Goal: Task Accomplishment & Management: Manage account settings

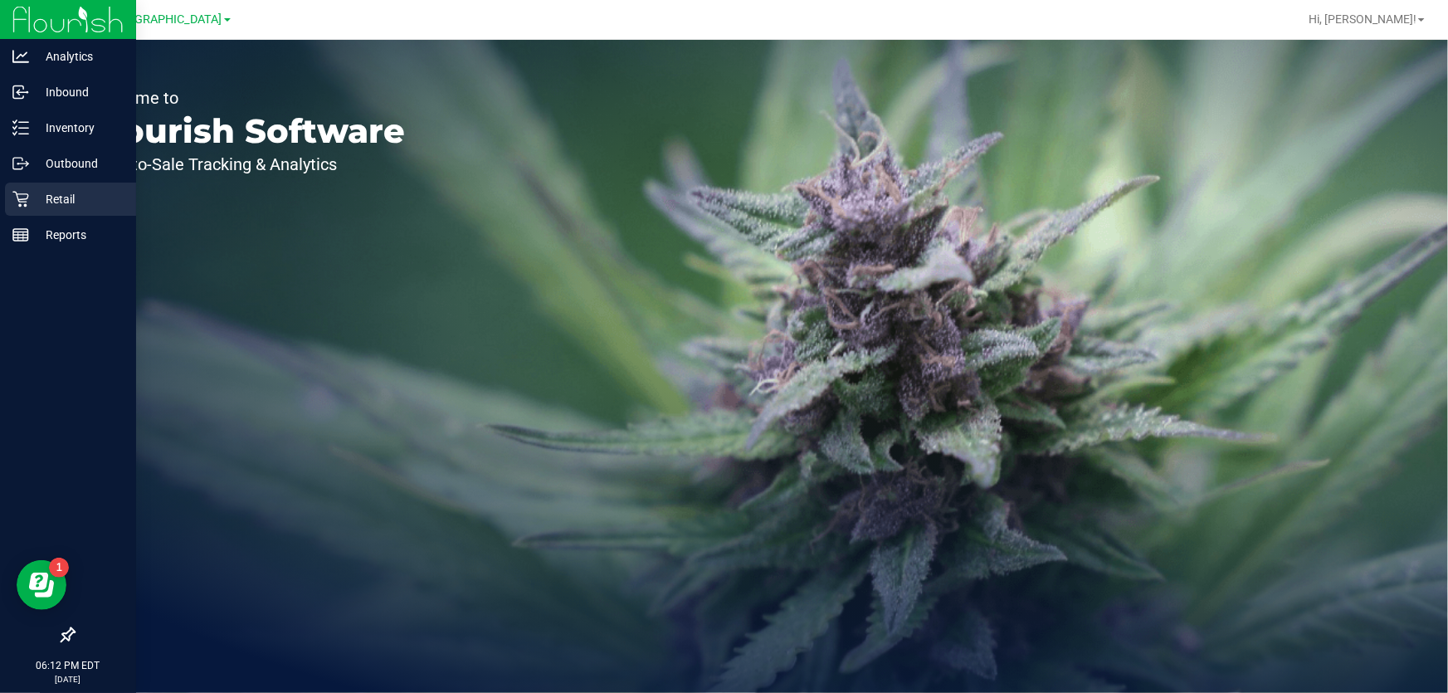
click at [54, 194] on p "Retail" at bounding box center [79, 199] width 100 height 20
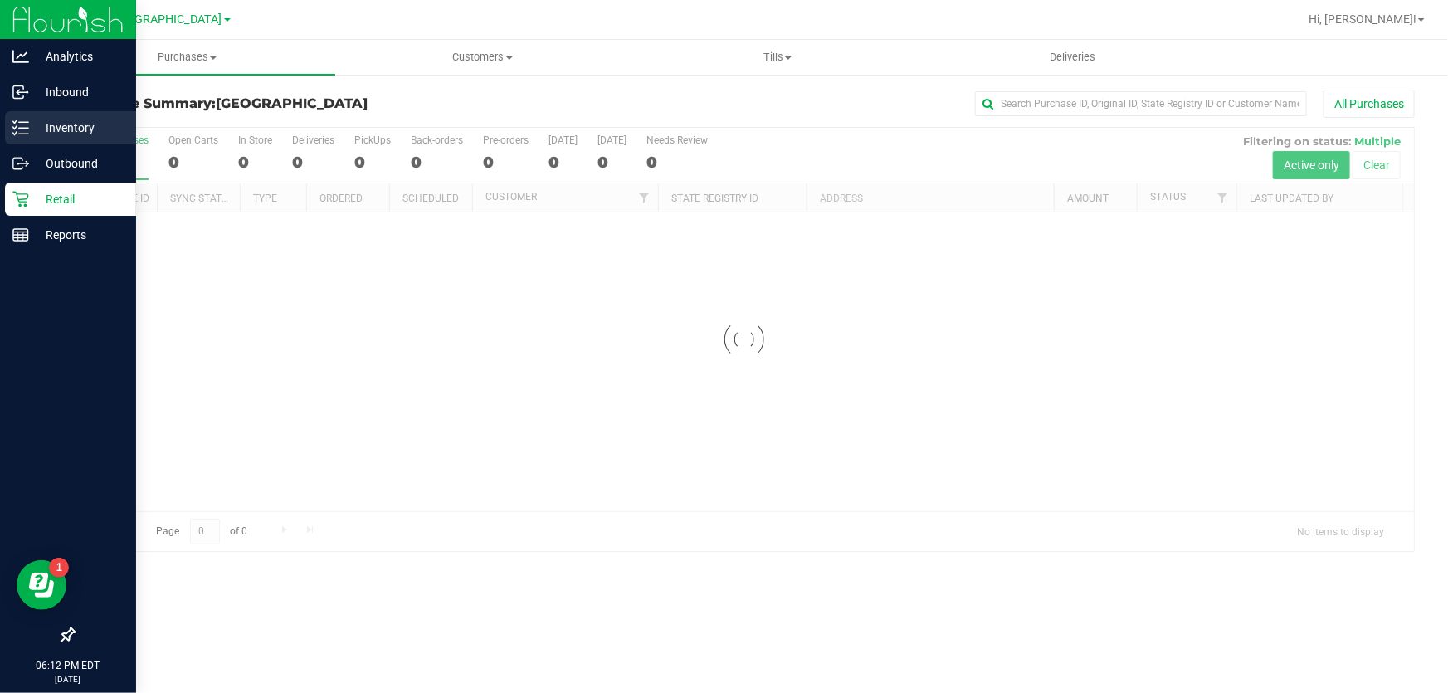
click at [75, 127] on p "Inventory" at bounding box center [79, 128] width 100 height 20
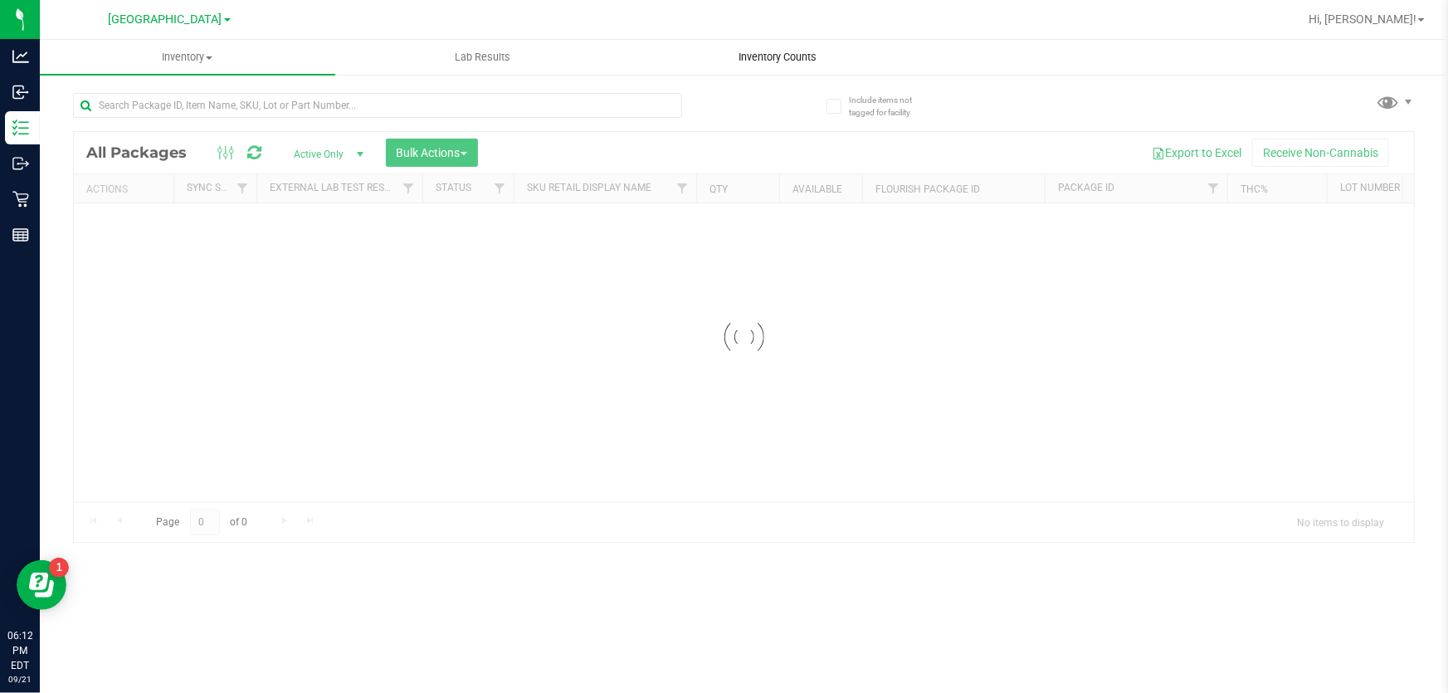
click at [772, 51] on span "Inventory Counts" at bounding box center [777, 57] width 123 height 15
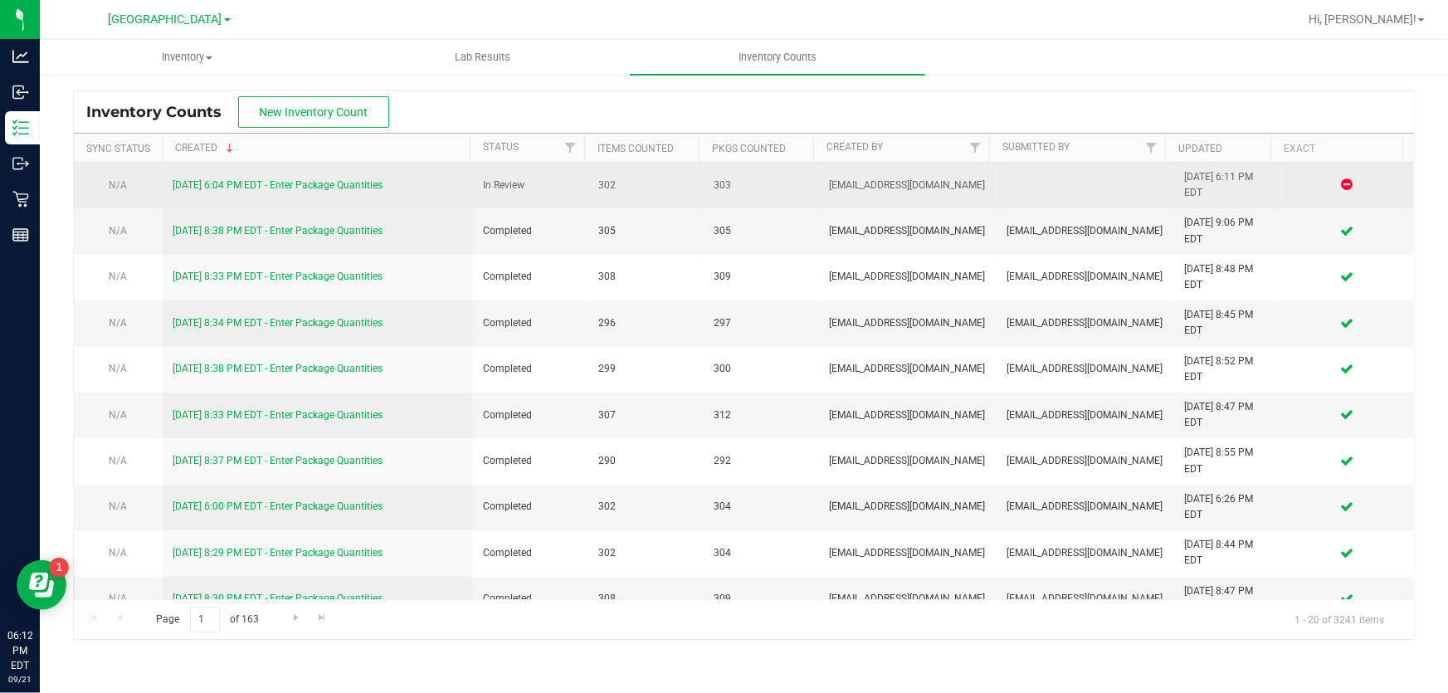
click at [336, 187] on link "[DATE] 6:04 PM EDT - Enter Package Quantities" at bounding box center [278, 185] width 210 height 12
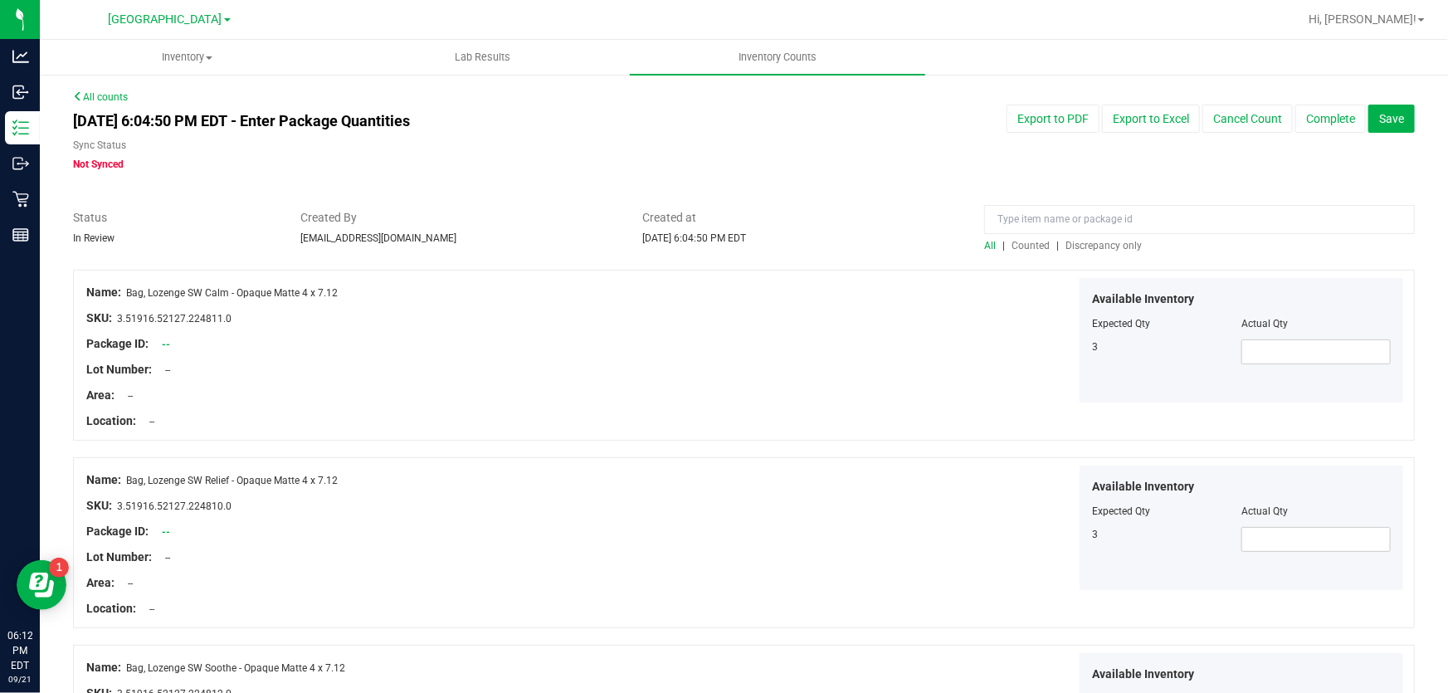
click at [1076, 241] on span "Discrepancy only" at bounding box center [1103, 246] width 76 height 12
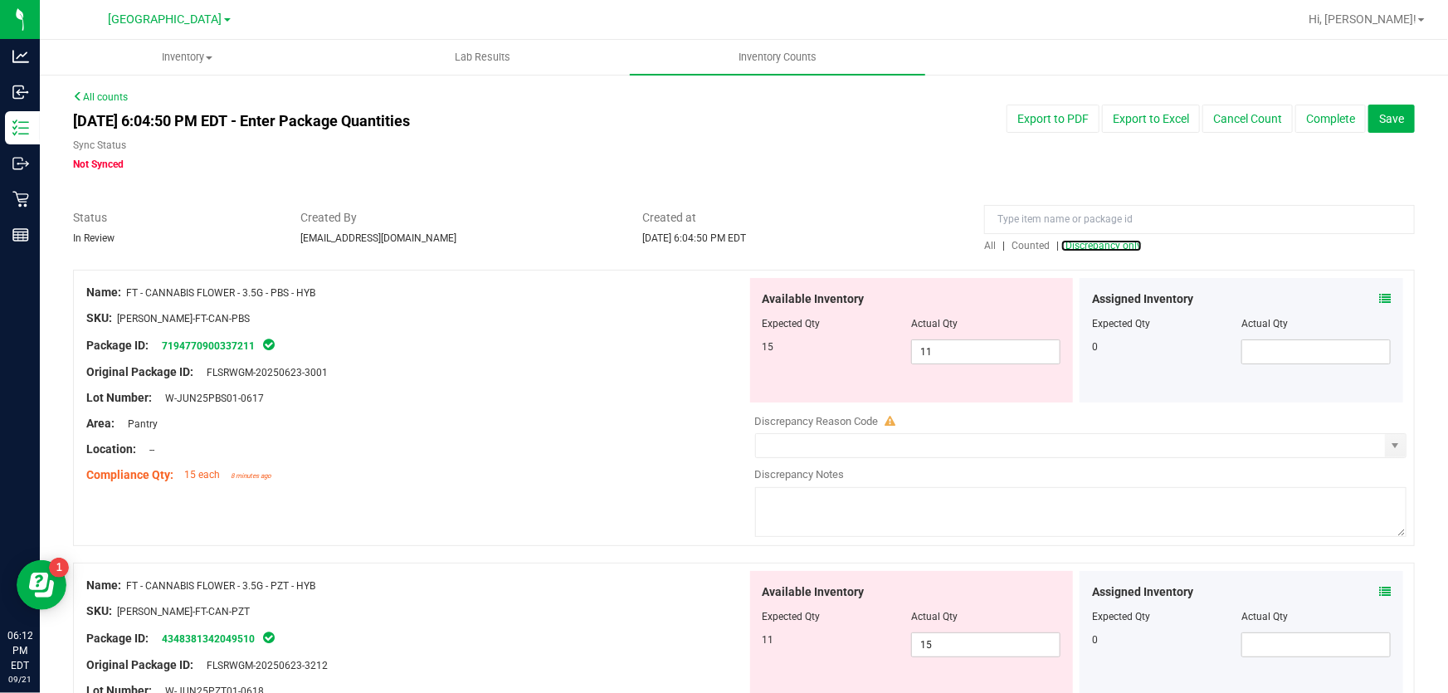
scroll to position [150, 0]
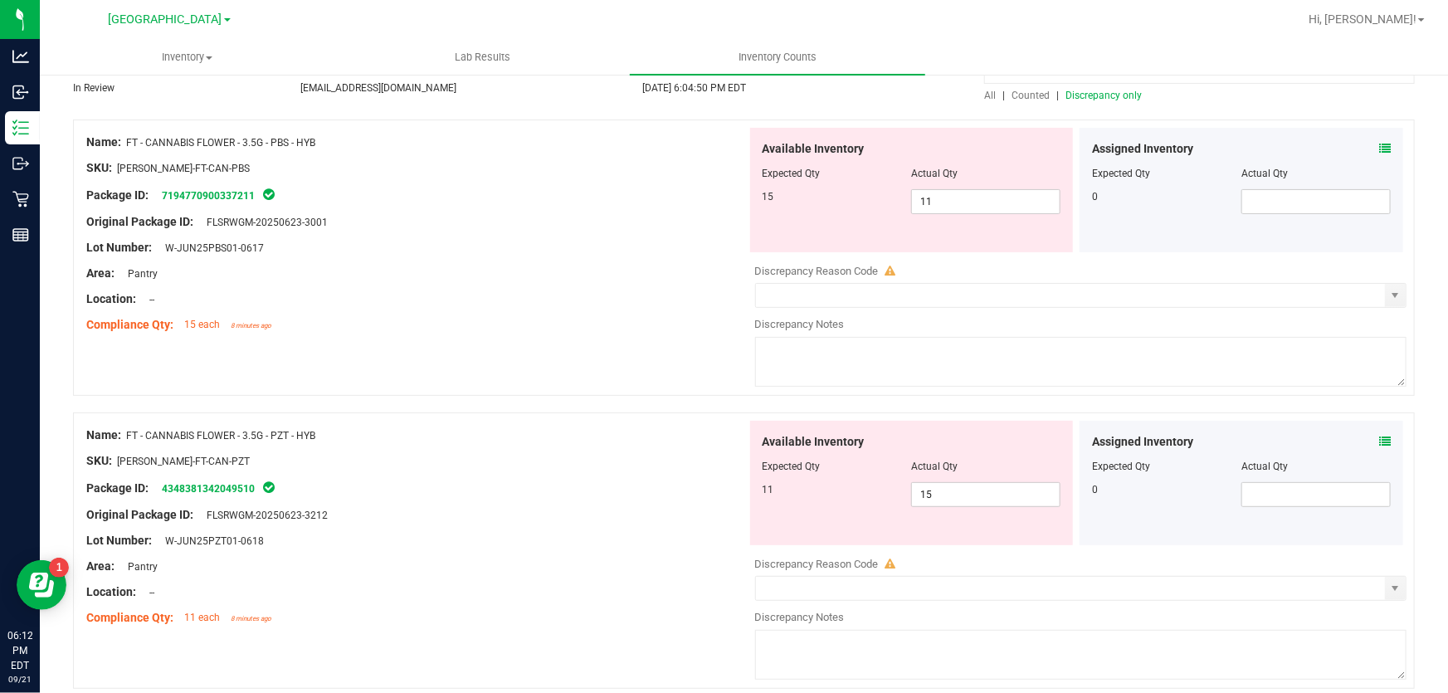
click at [520, 373] on div "Name: FT - CANNABIS FLOWER - 3.5G - PBS - HYB SKU: [PERSON_NAME]-FT-CAN-PBS Pac…" at bounding box center [743, 257] width 1341 height 276
click at [1004, 202] on span "11 11" at bounding box center [985, 201] width 149 height 25
click at [1004, 202] on input "11" at bounding box center [986, 201] width 148 height 23
type input "15"
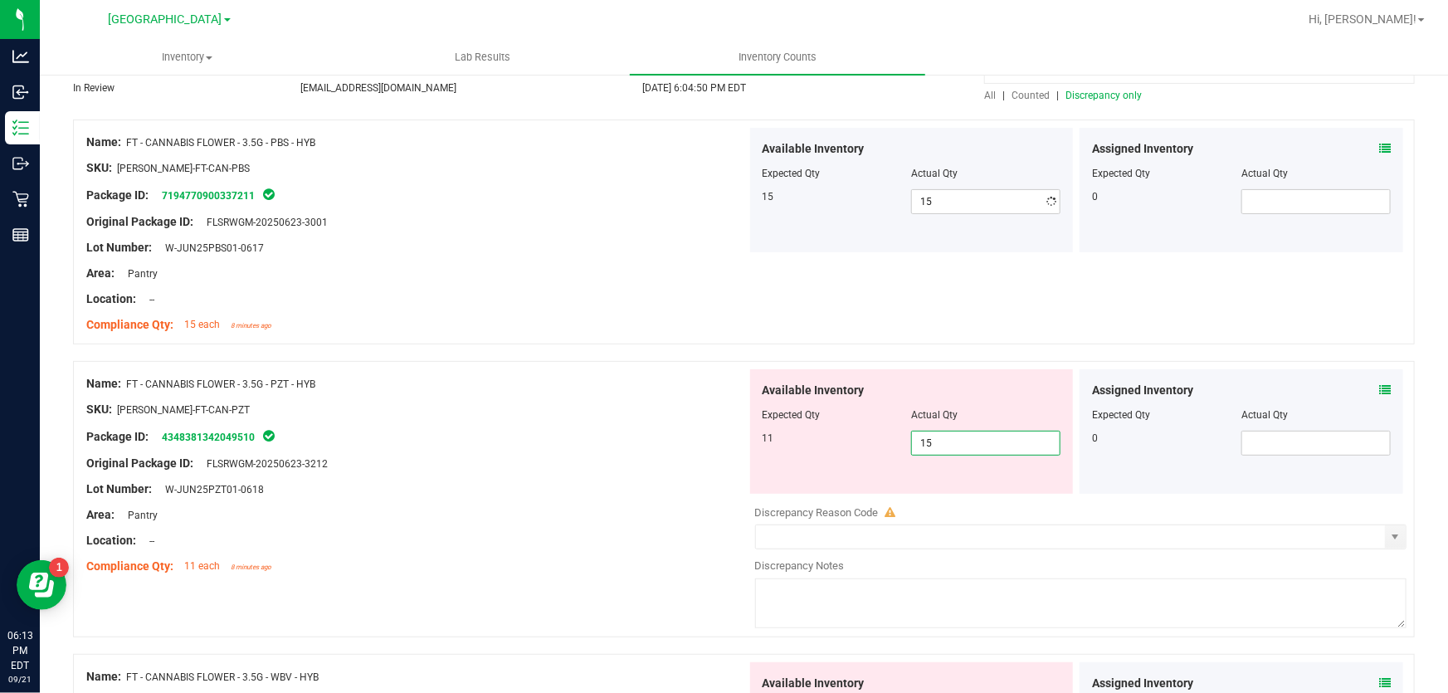
click at [957, 499] on div "Available Inventory Expected Qty Actual Qty 11 15 15" at bounding box center [1077, 500] width 660 height 263
click at [964, 441] on input "15" at bounding box center [986, 442] width 148 height 23
type input "11"
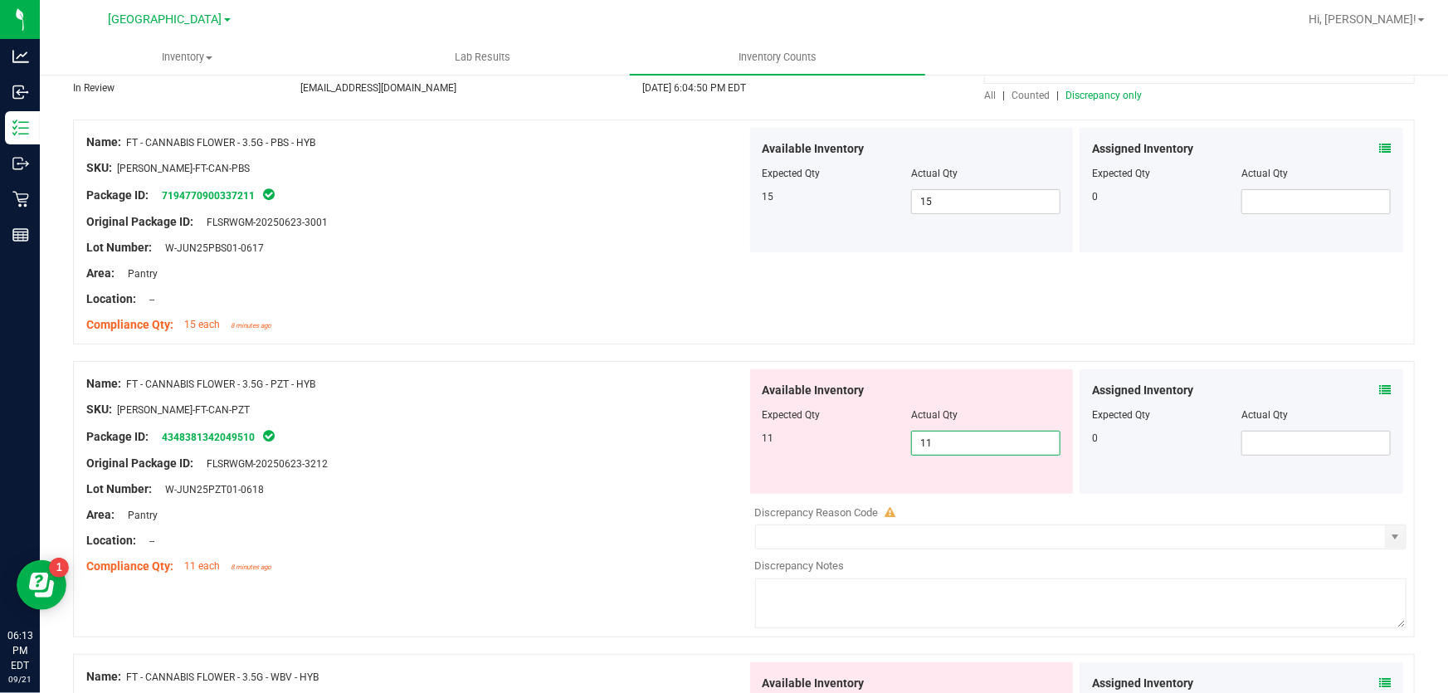
click at [470, 361] on div "Name: FT - CANNABIS FLOWER - 3.5G - PZT - HYB SKU: [PERSON_NAME]-FT-CAN-PZT Pac…" at bounding box center [743, 499] width 1341 height 276
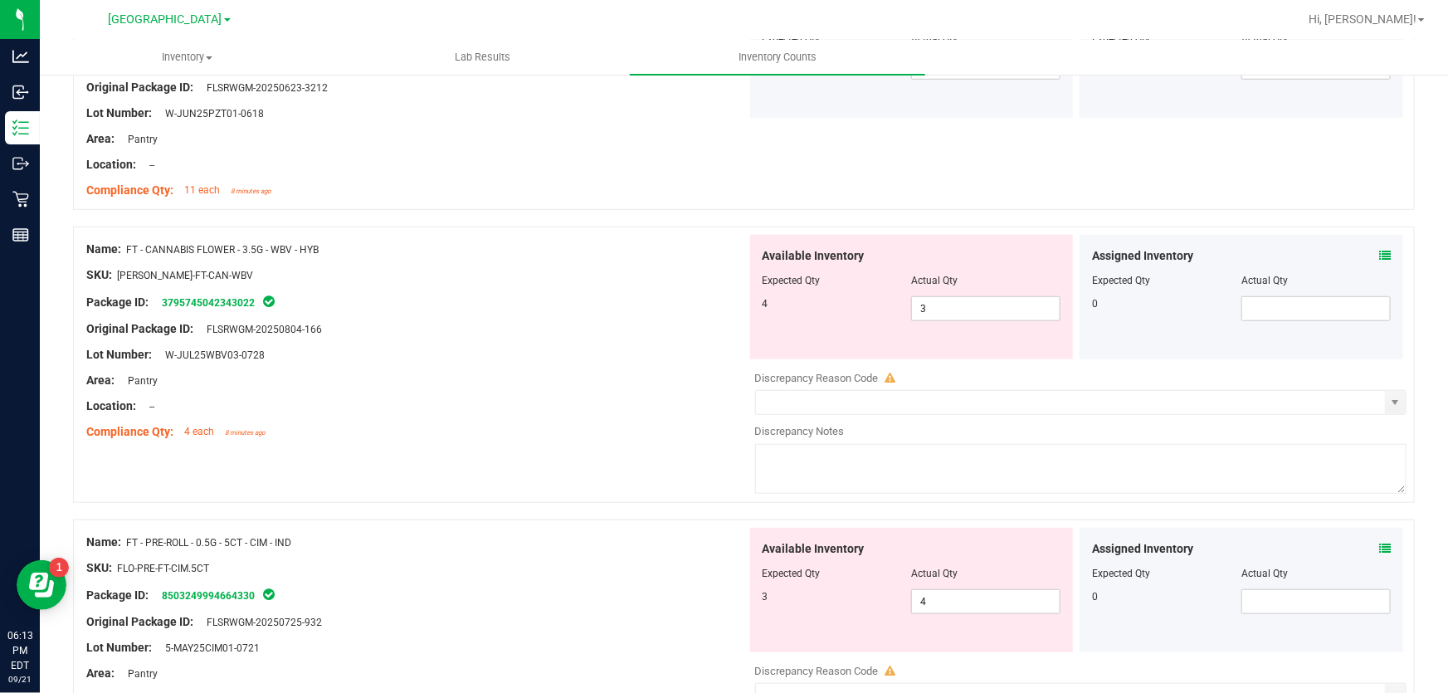
scroll to position [528, 0]
click at [523, 384] on div "Area: Pantry" at bounding box center [416, 378] width 660 height 17
drag, startPoint x: 965, startPoint y: 297, endPoint x: 830, endPoint y: 295, distance: 134.4
click at [833, 295] on div "4 3 3" at bounding box center [911, 307] width 299 height 25
type input "4"
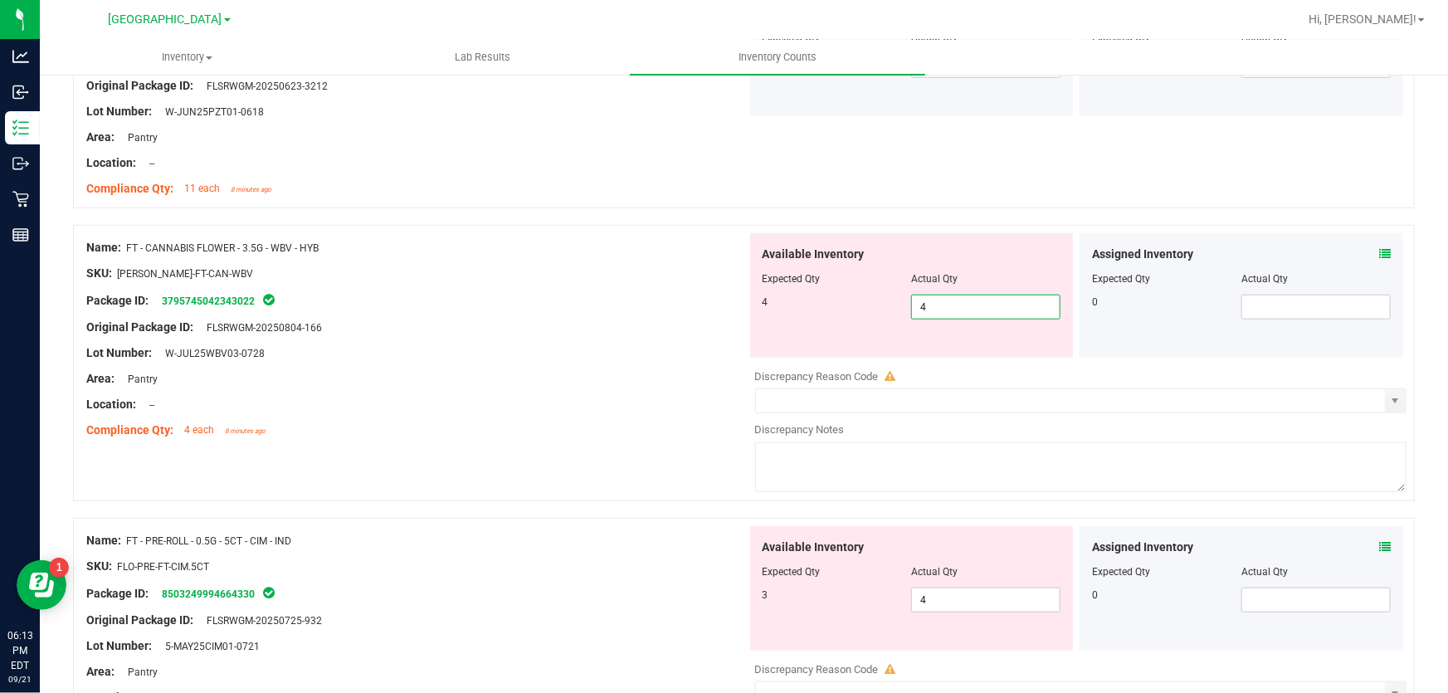
type input "4"
click at [639, 360] on div "Name: FT - CANNABIS FLOWER - 3.5G - WBV - HYB SKU: [PERSON_NAME]-FT-CAN-WBV Pac…" at bounding box center [416, 339] width 660 height 212
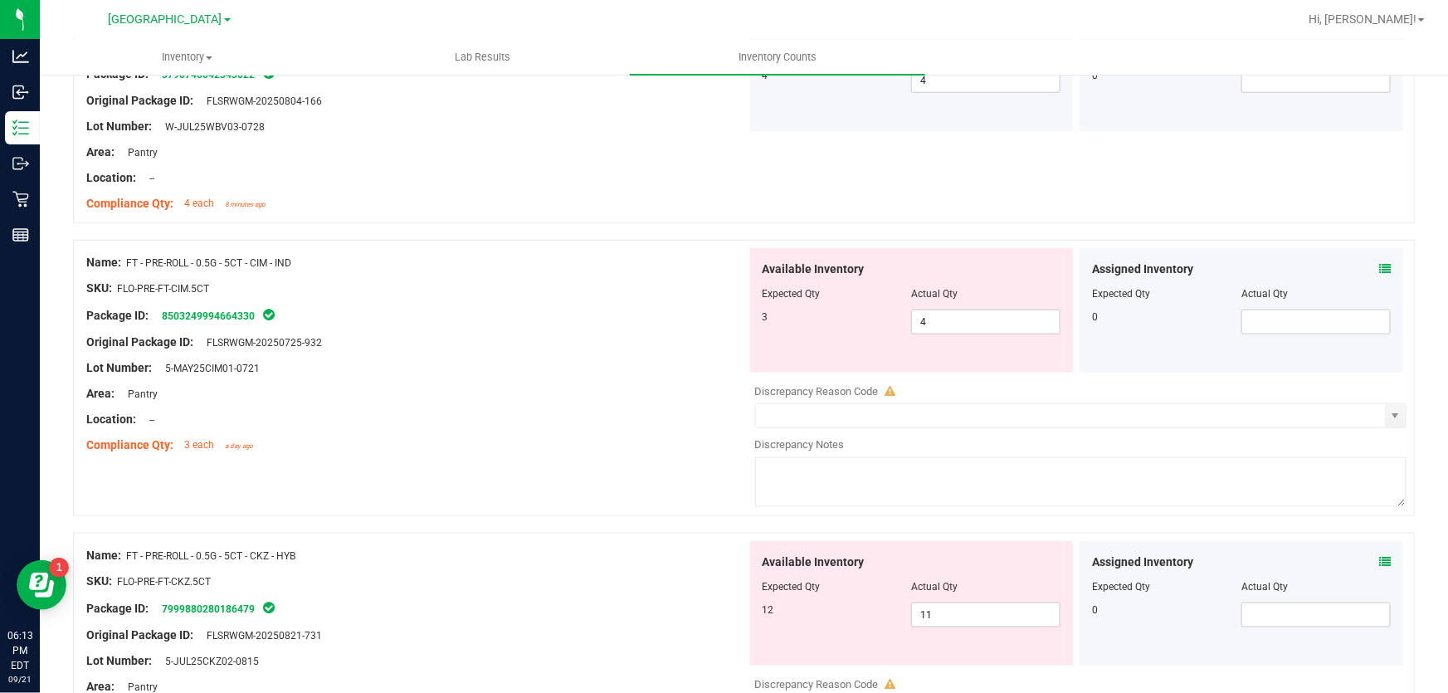
scroll to position [830, 0]
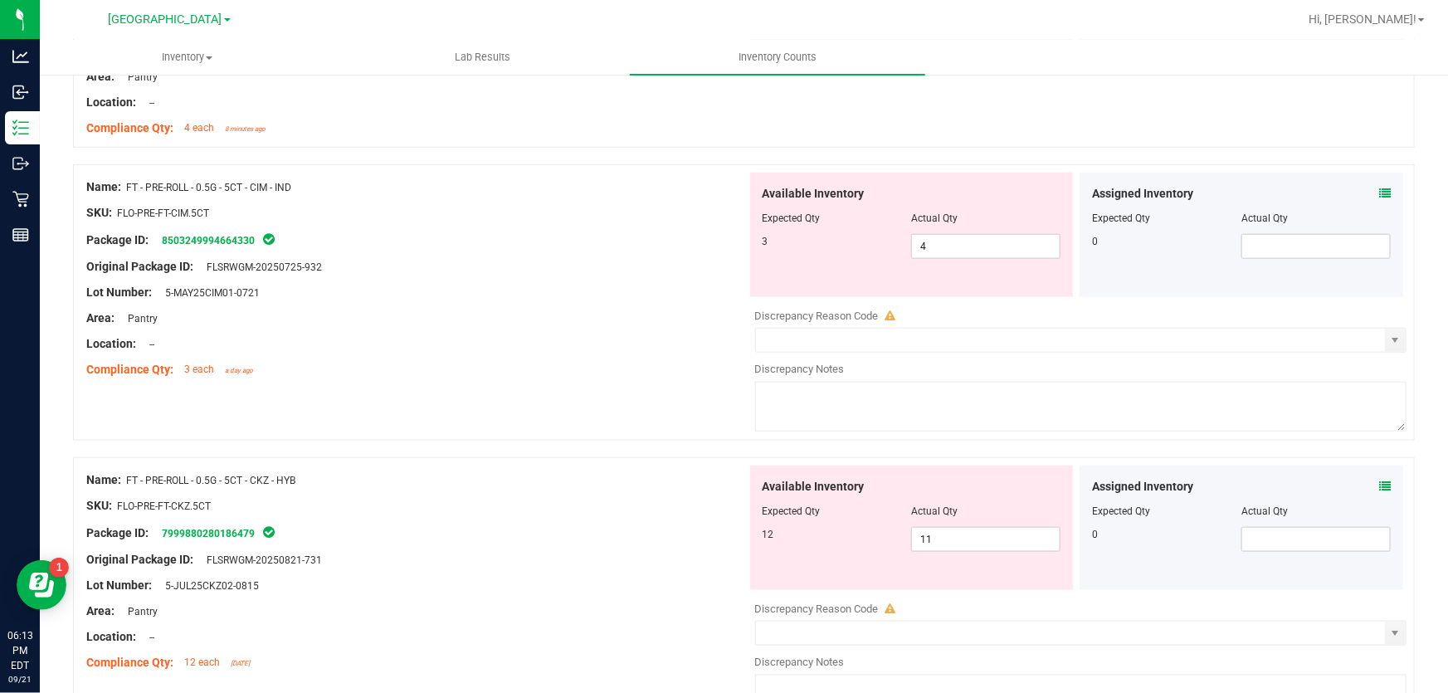
click at [598, 404] on div "Name: FT - PRE-ROLL - 0.5G - 5CT - CIM - IND SKU: FLO-PRE-FT-CIM.5CT Package ID…" at bounding box center [743, 302] width 1341 height 276
click at [596, 368] on div "Compliance Qty: 3 each a day ago" at bounding box center [416, 369] width 660 height 17
click at [949, 254] on span "4 4" at bounding box center [985, 246] width 149 height 25
click at [949, 254] on input "4" at bounding box center [986, 246] width 148 height 23
type input "3"
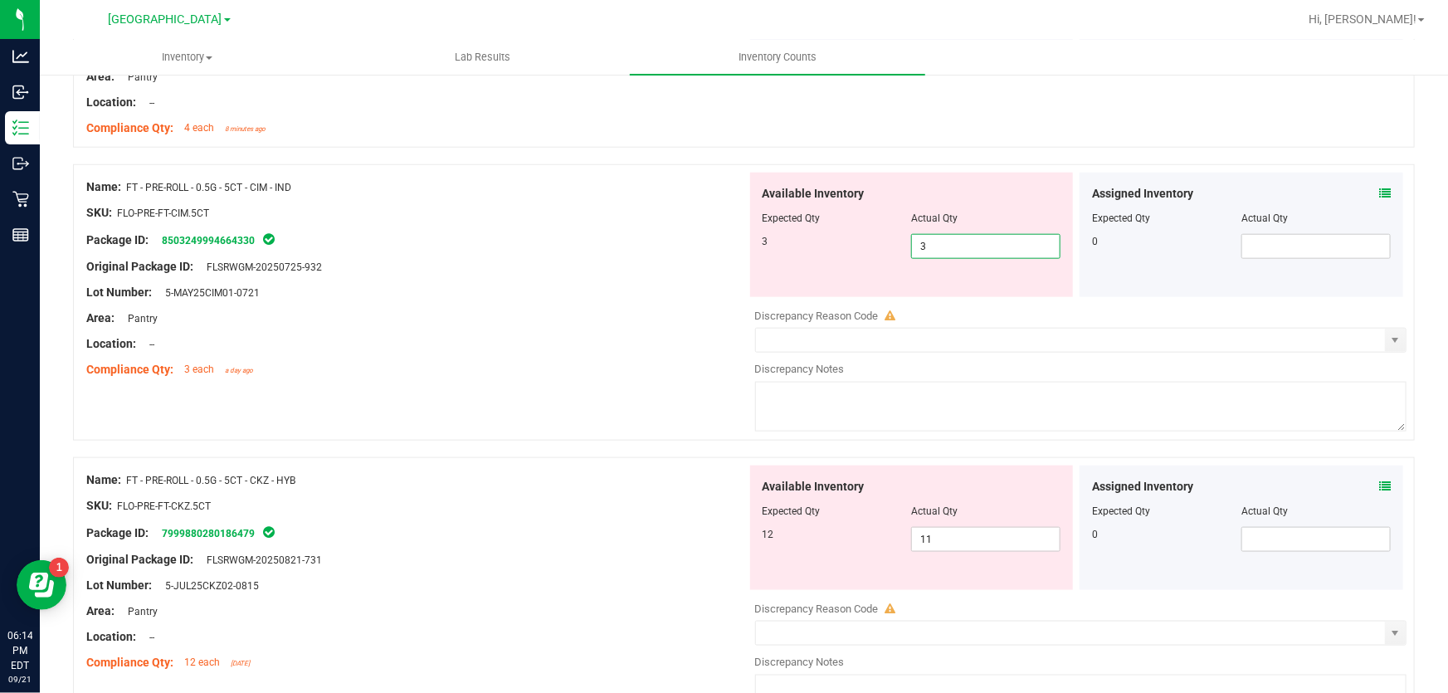
type input "3"
click at [550, 355] on div at bounding box center [416, 357] width 660 height 8
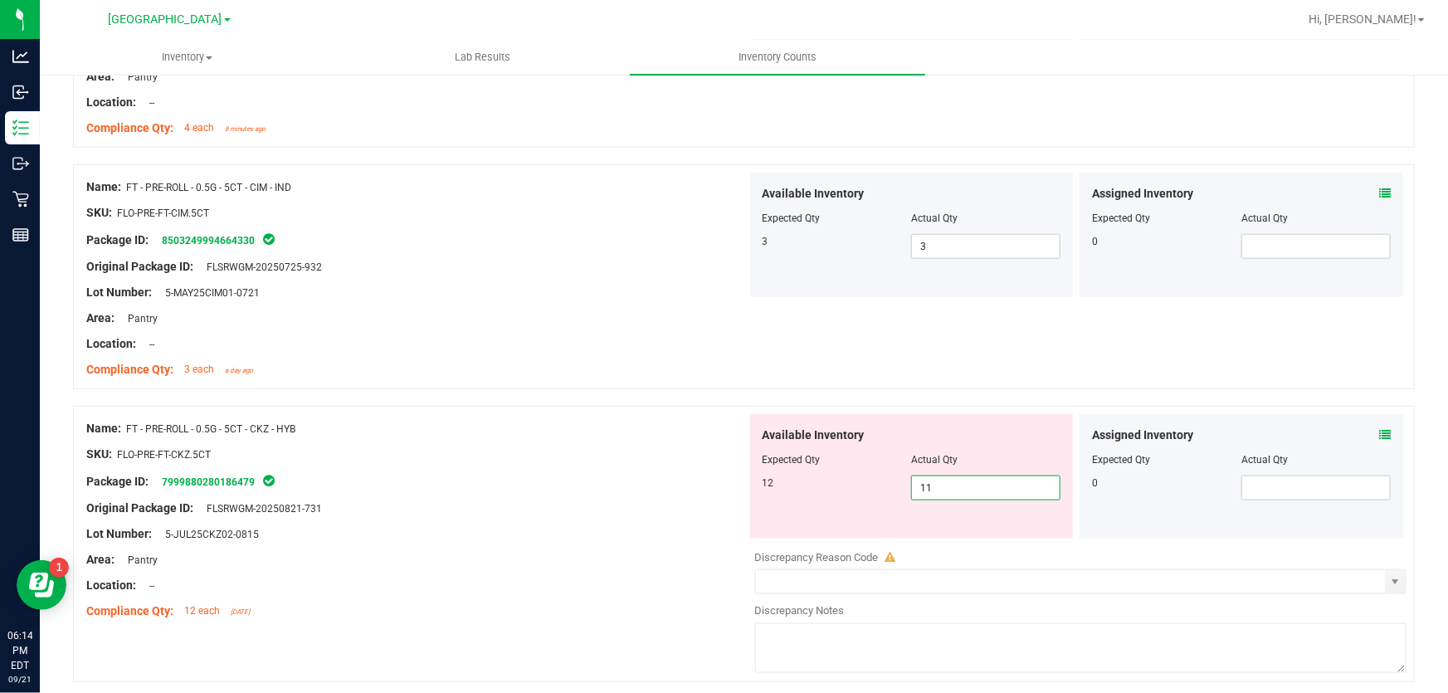
drag, startPoint x: 971, startPoint y: 487, endPoint x: 750, endPoint y: 498, distance: 220.9
click at [826, 484] on div "12 11 11" at bounding box center [911, 487] width 299 height 25
type input "12"
click at [654, 511] on div "Original Package ID: FLSRWGM-20250821-731" at bounding box center [416, 507] width 660 height 17
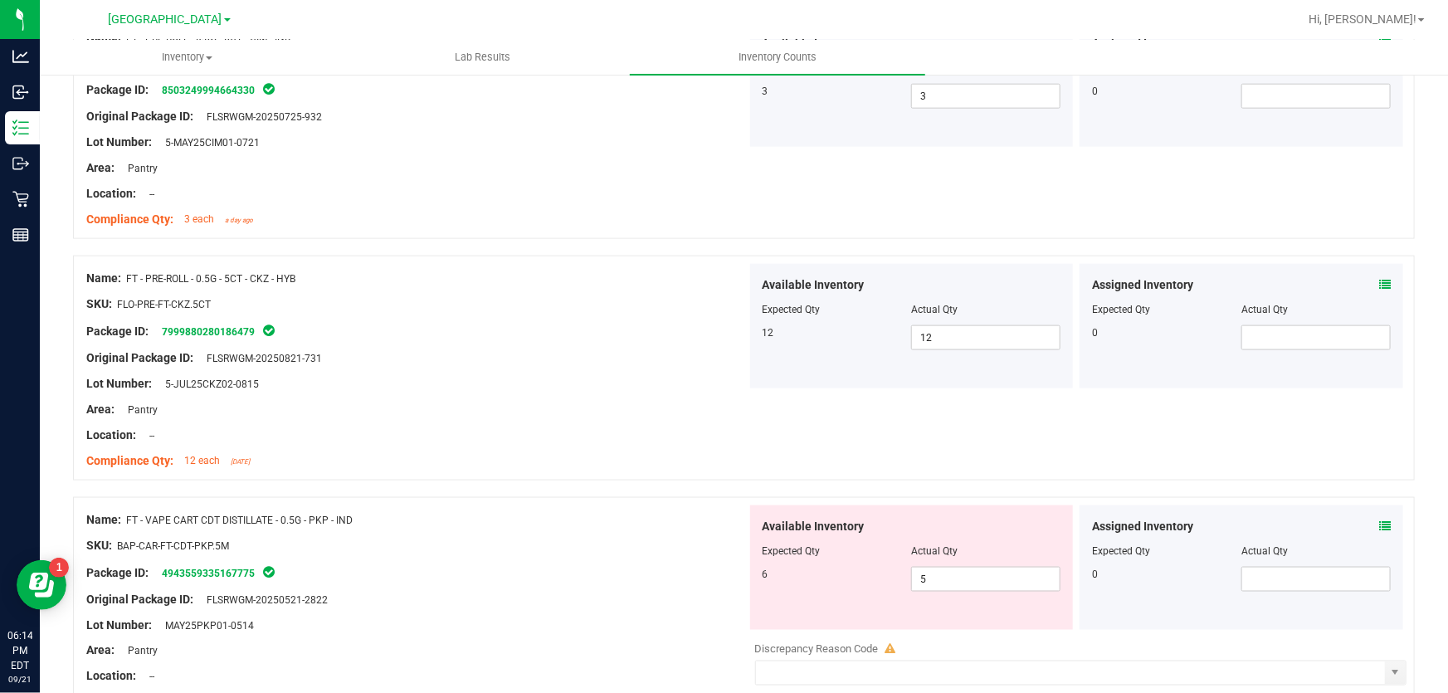
scroll to position [1206, 0]
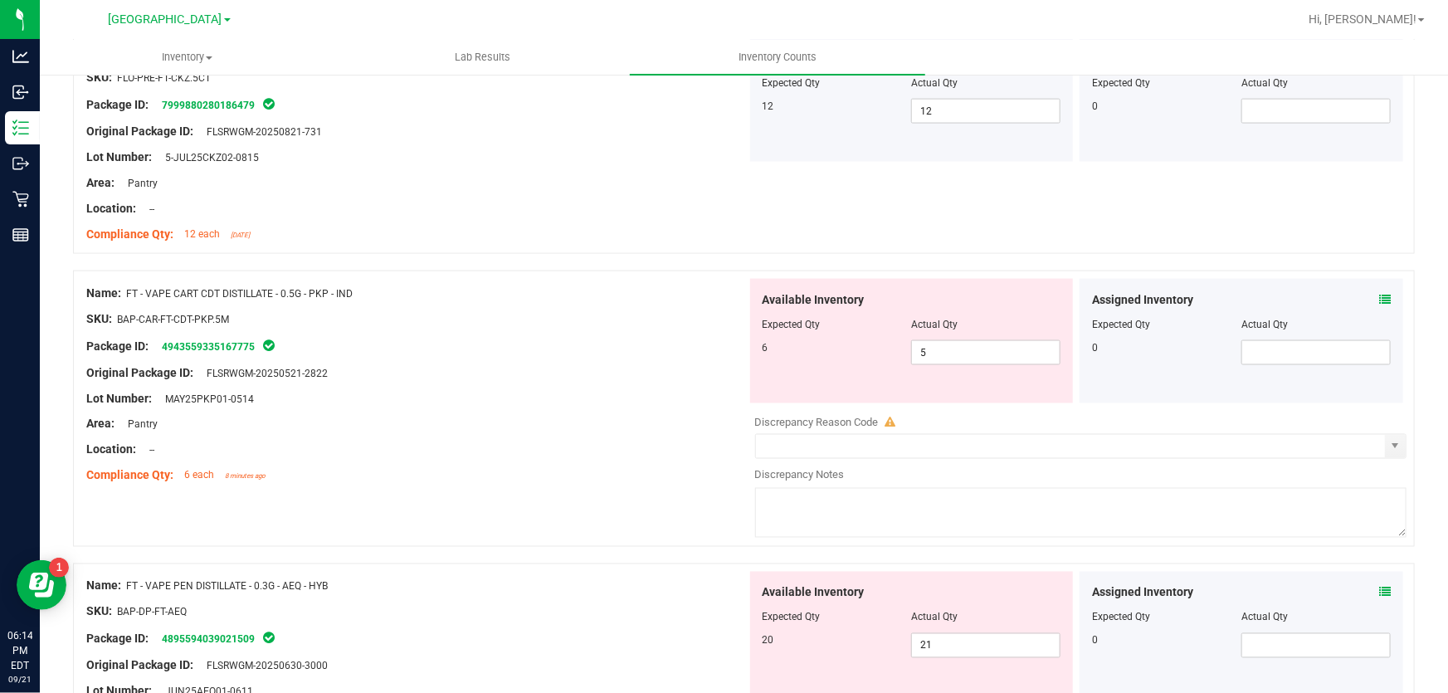
click at [654, 511] on div "Name: FT - VAPE CART CDT DISTILLATE - 0.5G - PKP - IND SKU: BAP-CAR-FT-CDT-PKP.…" at bounding box center [743, 408] width 1341 height 276
click at [949, 347] on span "5 5" at bounding box center [985, 352] width 149 height 25
click at [0, 0] on input "5" at bounding box center [0, 0] width 0 height 0
type input "6"
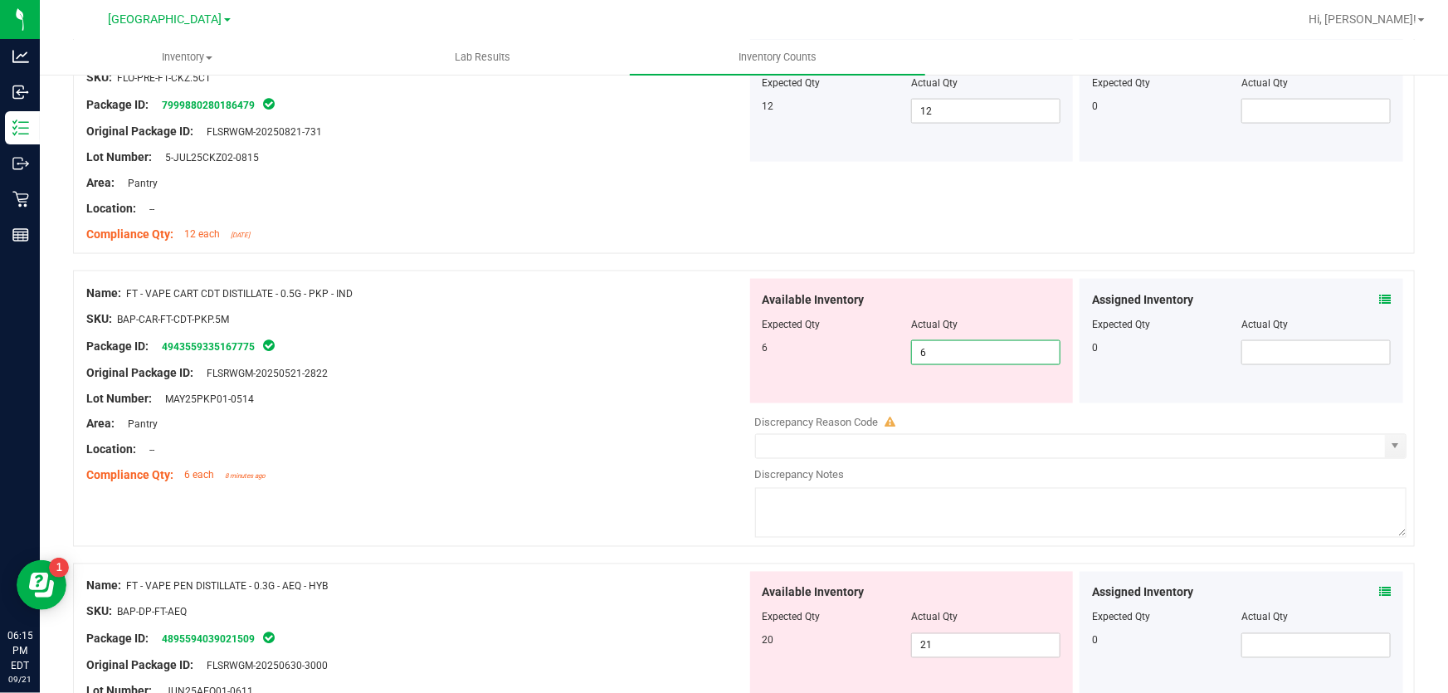
click at [636, 344] on div "Package ID: 4943559335167775" at bounding box center [416, 346] width 660 height 20
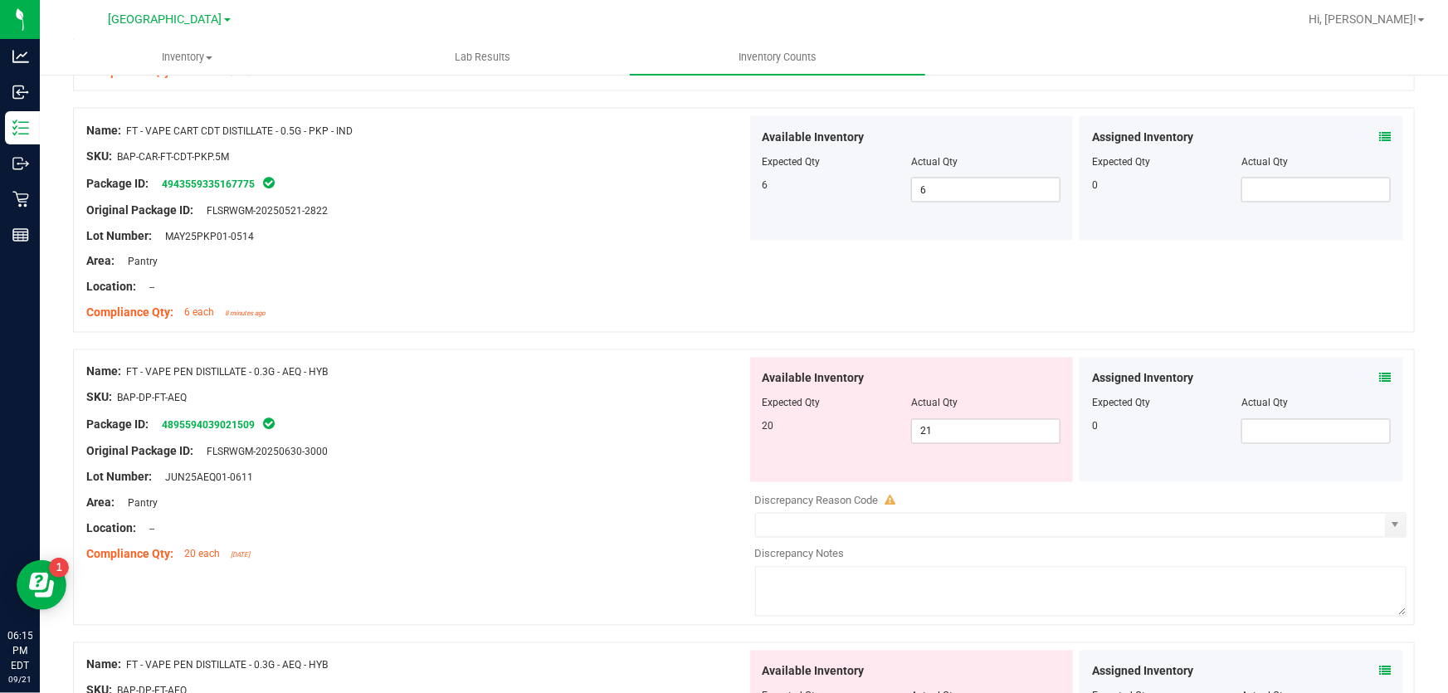
scroll to position [1508, 0]
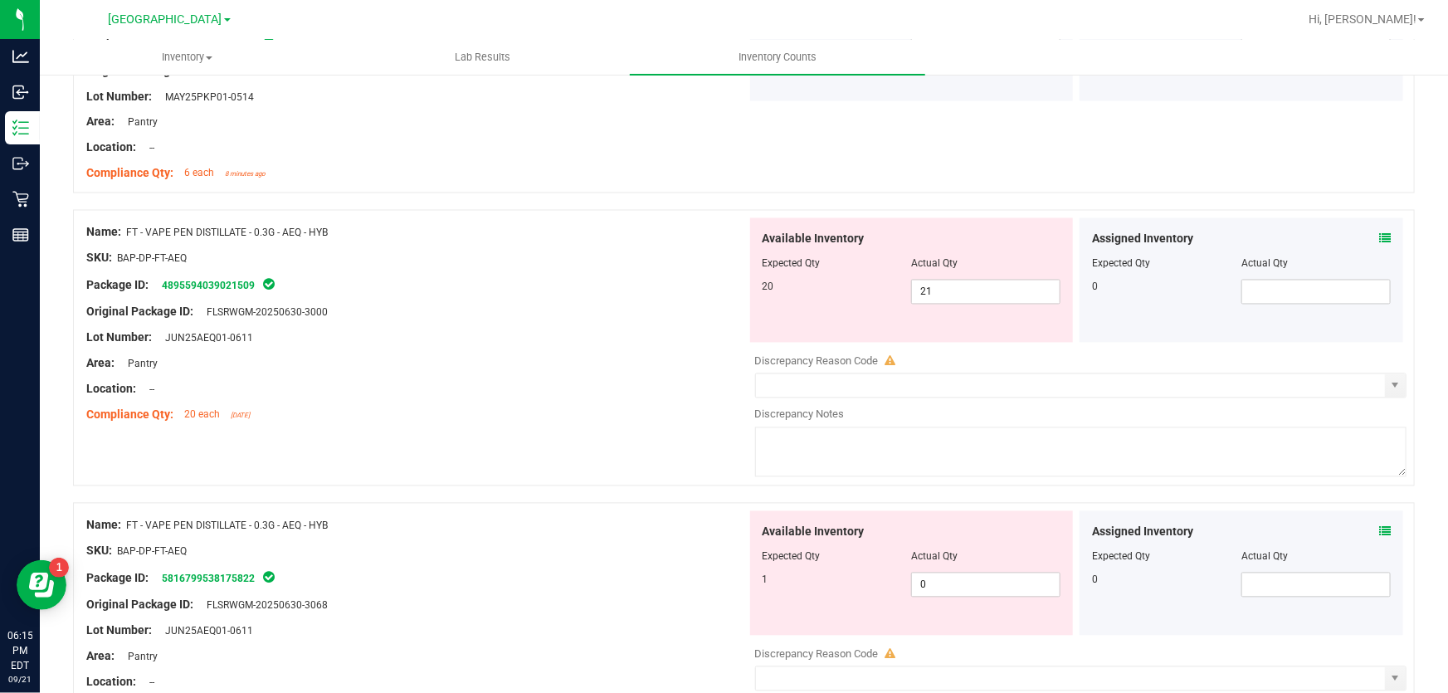
click at [559, 426] on div "Name: FT - VAPE PEN DISTILLATE - 0.3G - AEQ - HYB SKU: BAP-DP-FT-AEQ Package ID…" at bounding box center [416, 324] width 660 height 212
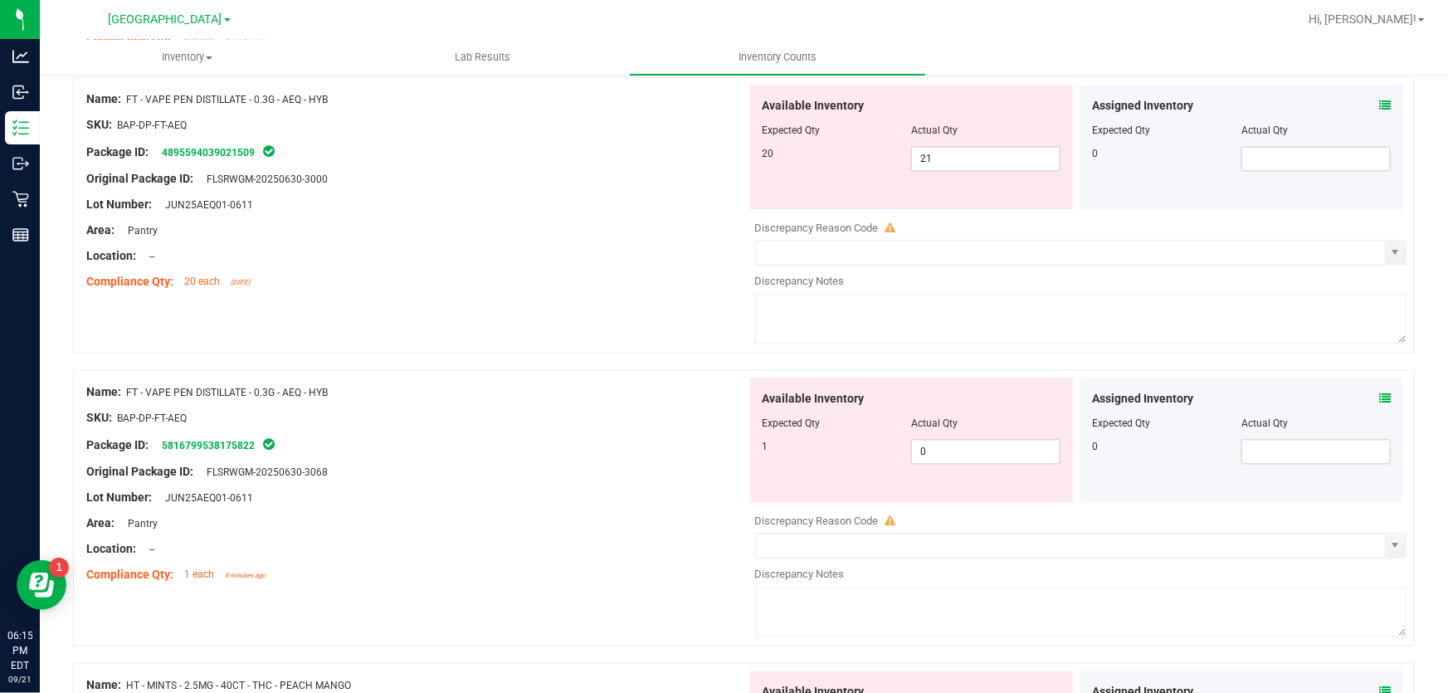
scroll to position [1659, 0]
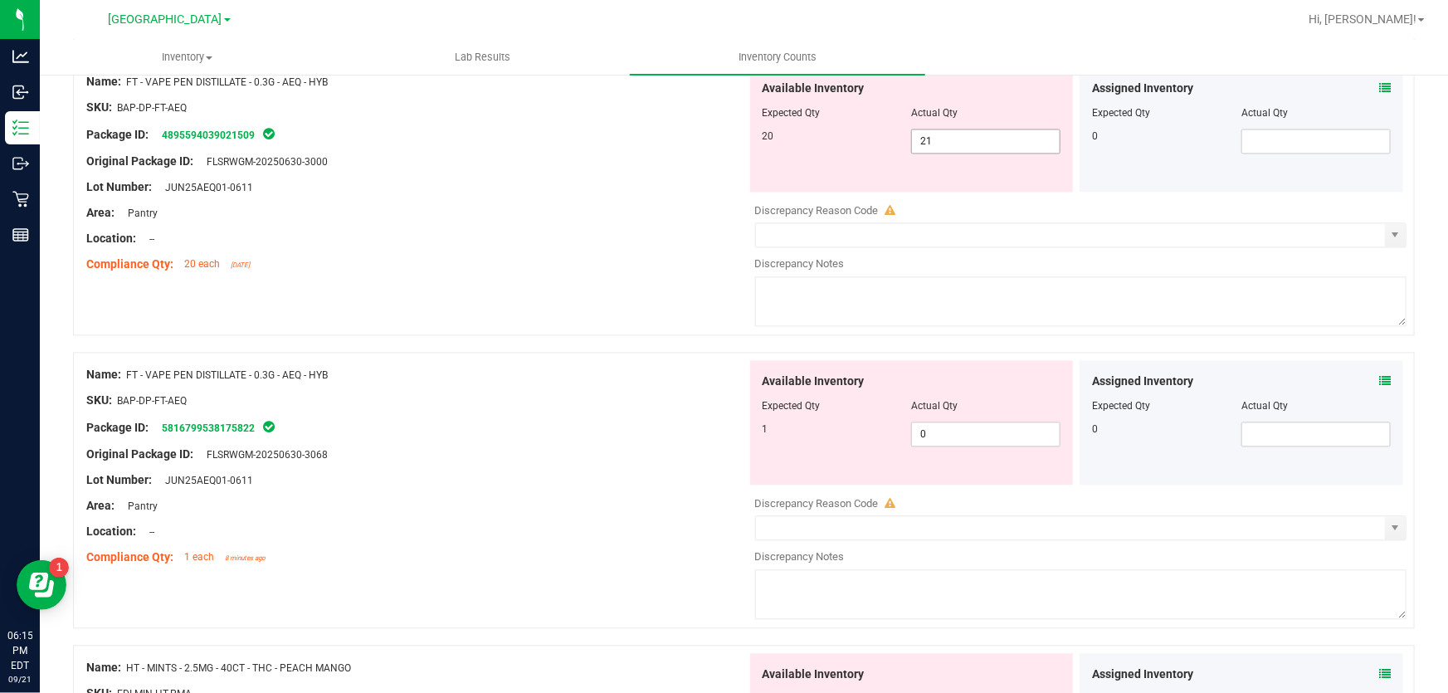
drag, startPoint x: 839, startPoint y: 137, endPoint x: 744, endPoint y: 154, distance: 96.2
click at [786, 139] on div "20 21 21" at bounding box center [911, 141] width 299 height 25
type input "20"
click at [612, 234] on div "Location: --" at bounding box center [416, 238] width 660 height 17
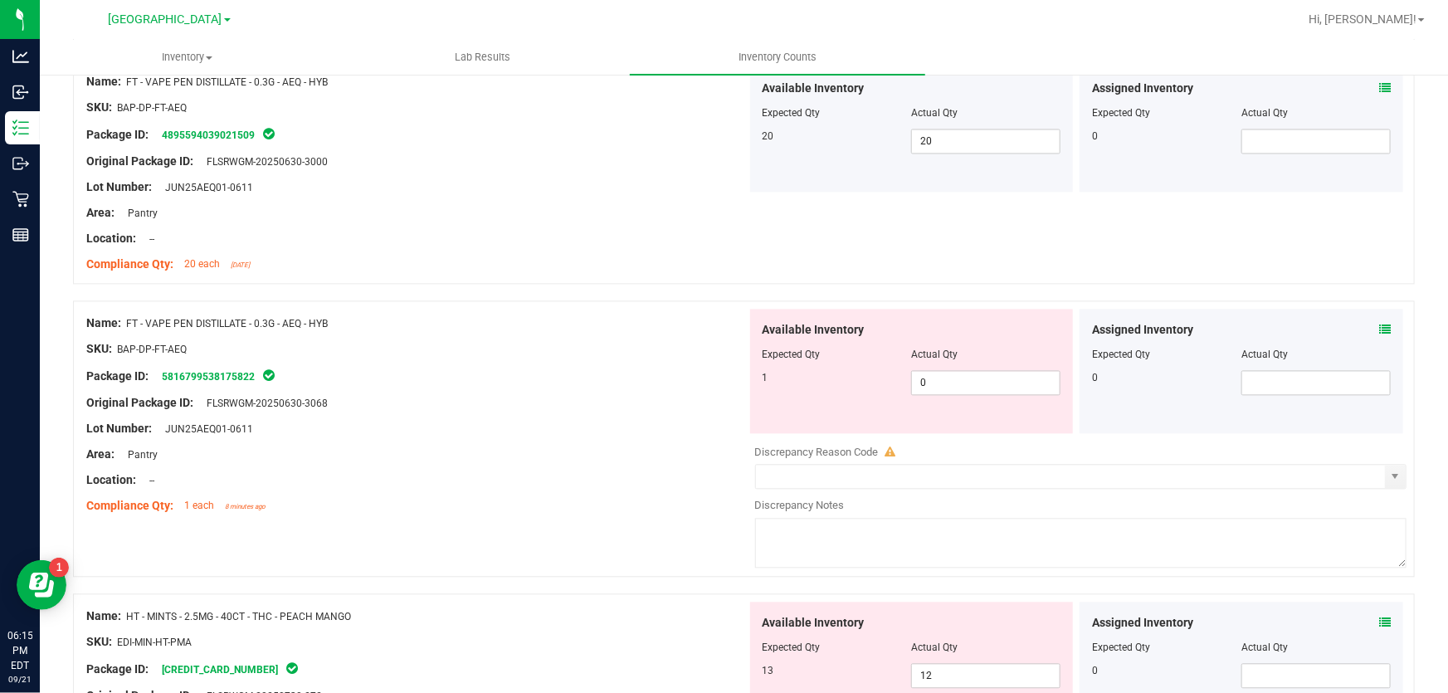
drag, startPoint x: 926, startPoint y: 397, endPoint x: 902, endPoint y: 405, distance: 25.4
click at [902, 405] on div "Available Inventory Expected Qty Actual Qty 1 0 0" at bounding box center [912, 371] width 324 height 124
click at [915, 381] on span "0 0" at bounding box center [985, 382] width 149 height 25
click at [915, 381] on input "0" at bounding box center [986, 382] width 148 height 23
type input "1"
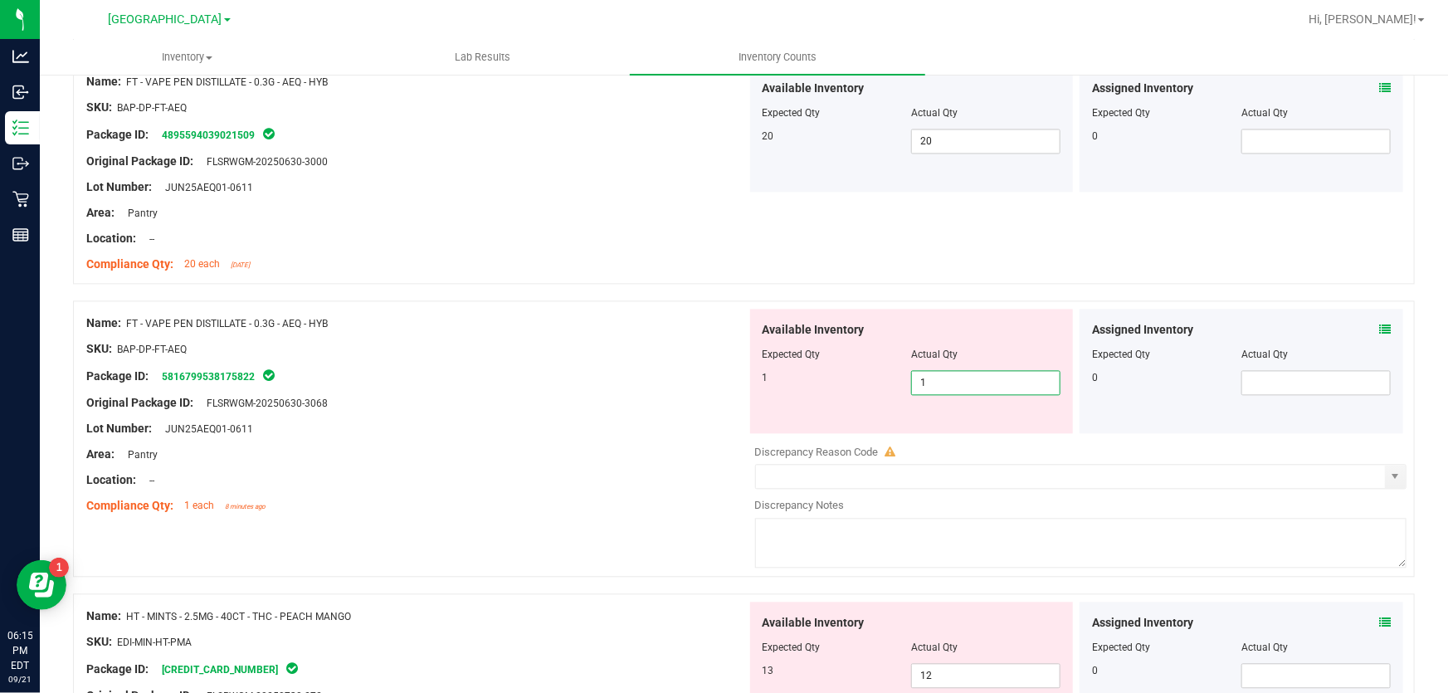
type input "1"
click at [481, 366] on div "Package ID: 5816799538175822" at bounding box center [416, 376] width 660 height 20
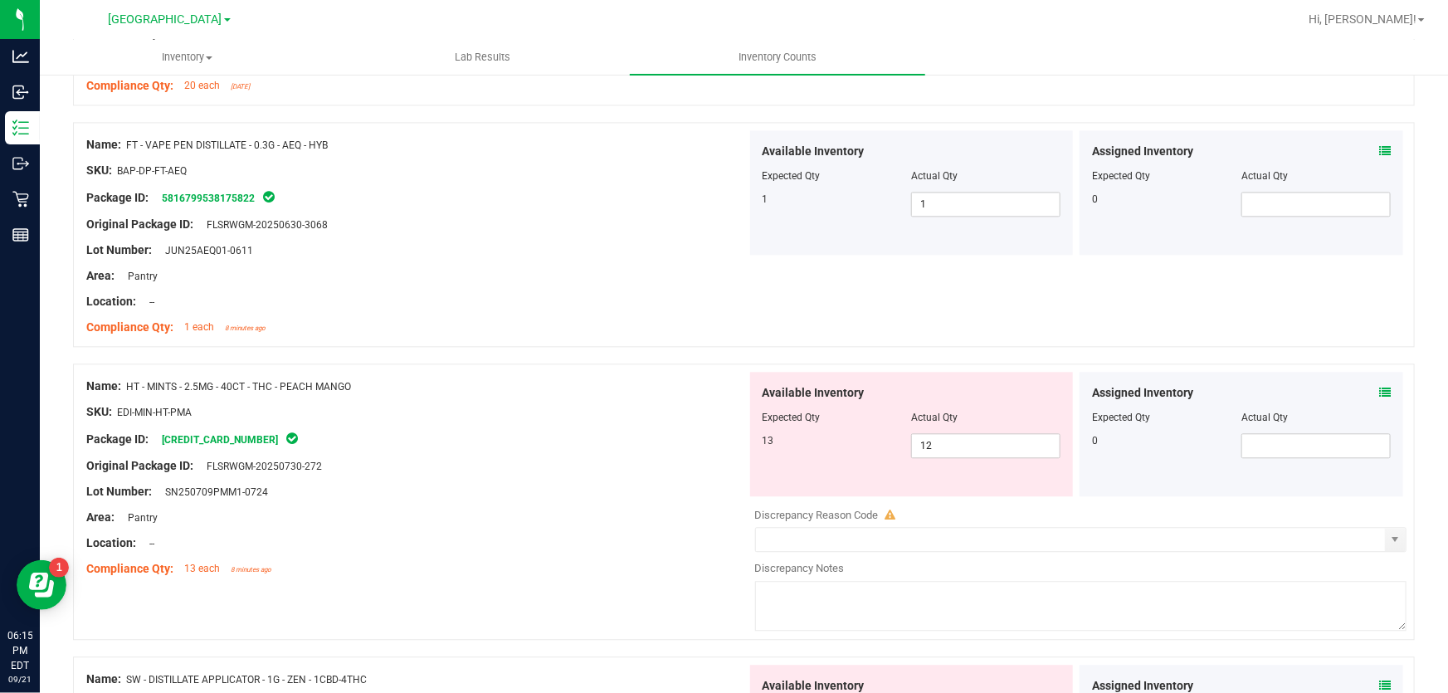
scroll to position [1960, 0]
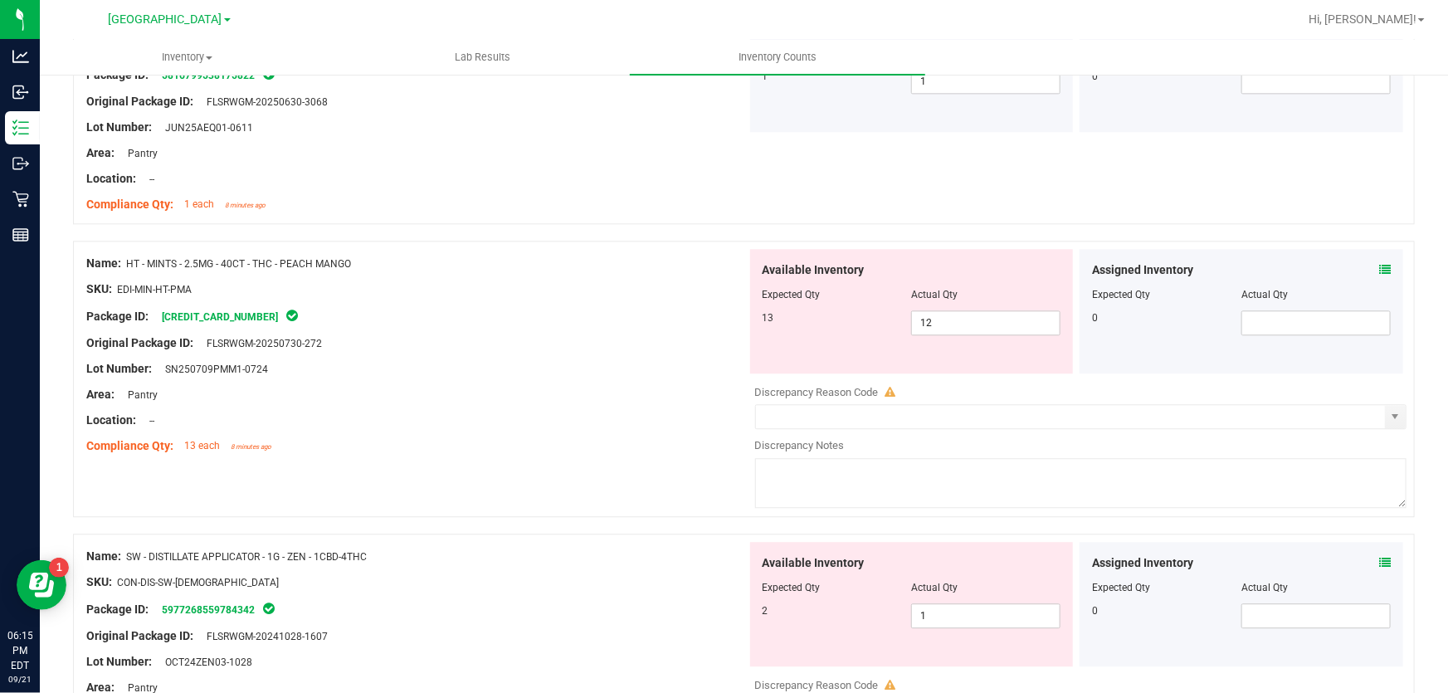
click at [482, 419] on div "Location: --" at bounding box center [416, 419] width 660 height 17
click at [950, 302] on div at bounding box center [911, 306] width 299 height 8
click at [953, 316] on span "12 12" at bounding box center [985, 322] width 149 height 25
click at [953, 316] on input "12" at bounding box center [986, 322] width 148 height 23
type input "13"
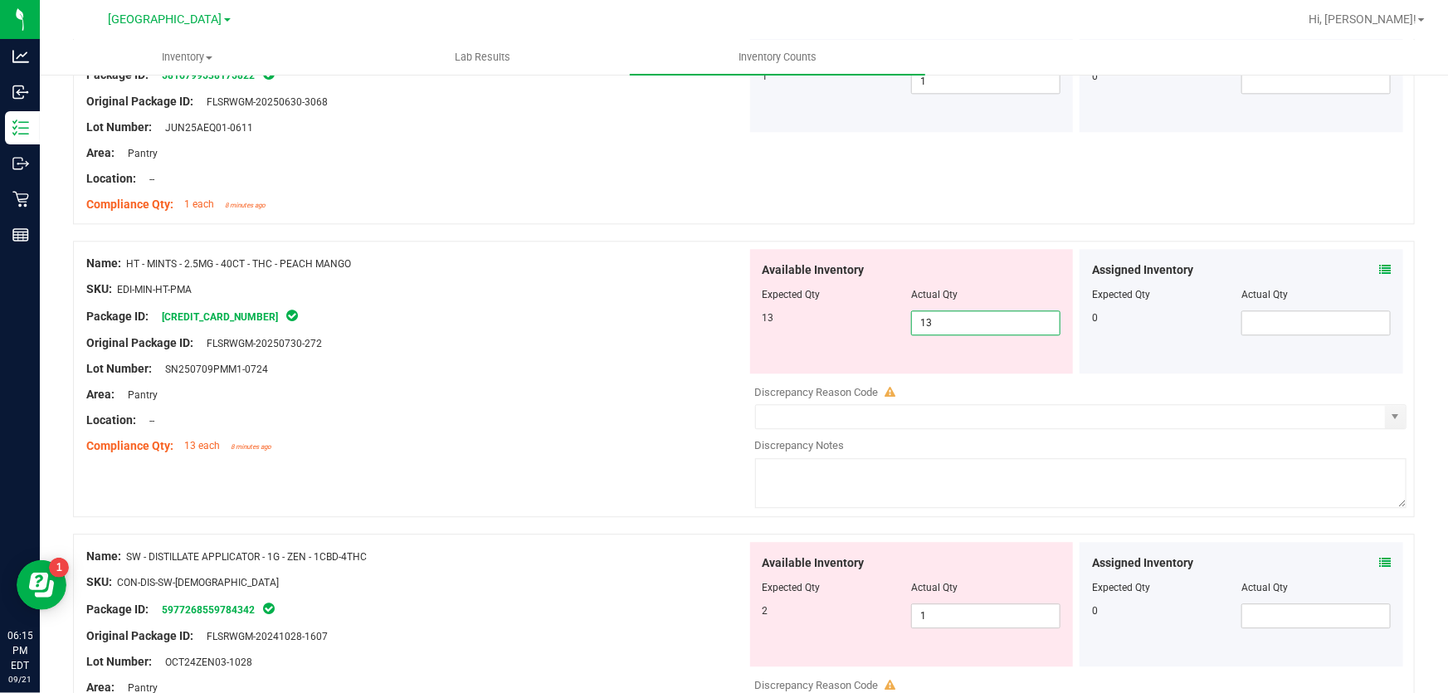
type input "13"
click at [700, 360] on div "Lot Number: SN250709PMM1-0724" at bounding box center [416, 368] width 660 height 17
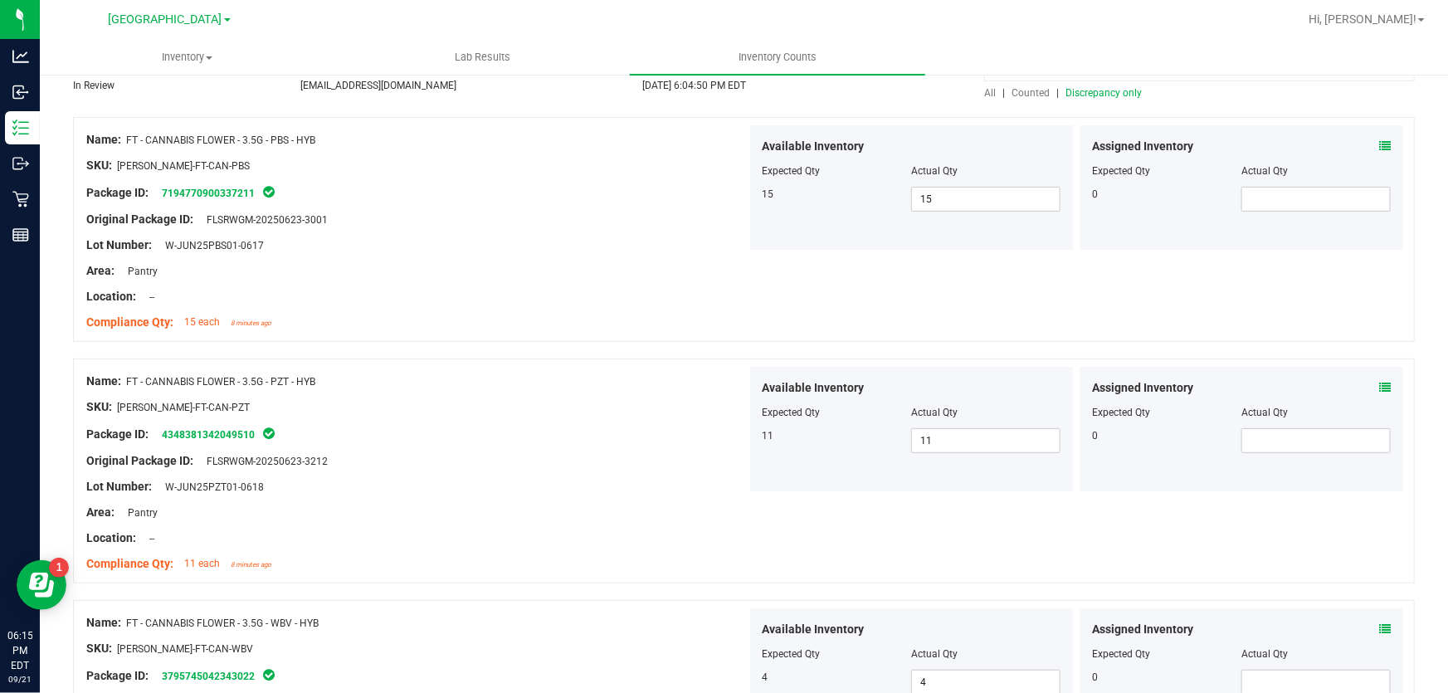
scroll to position [0, 0]
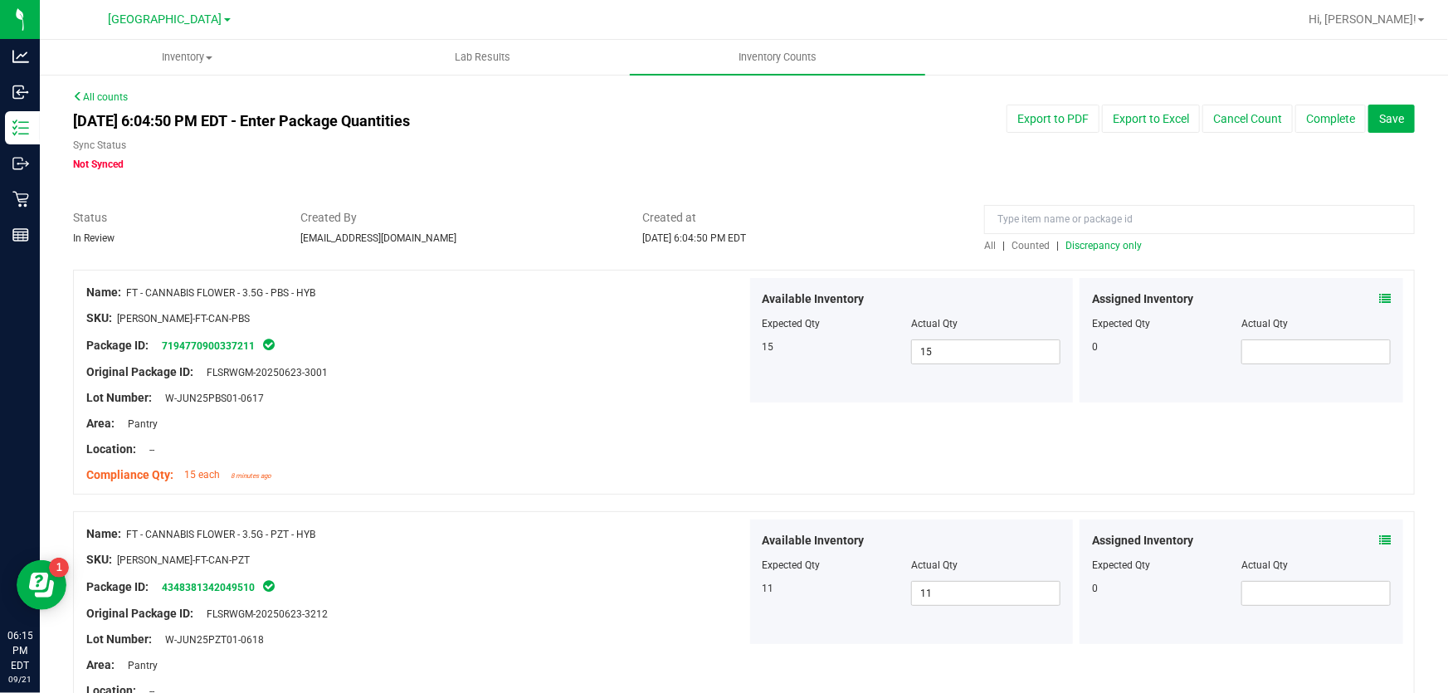
click at [1095, 236] on div at bounding box center [1199, 223] width 431 height 29
click at [1095, 243] on span "Discrepancy only" at bounding box center [1103, 246] width 76 height 12
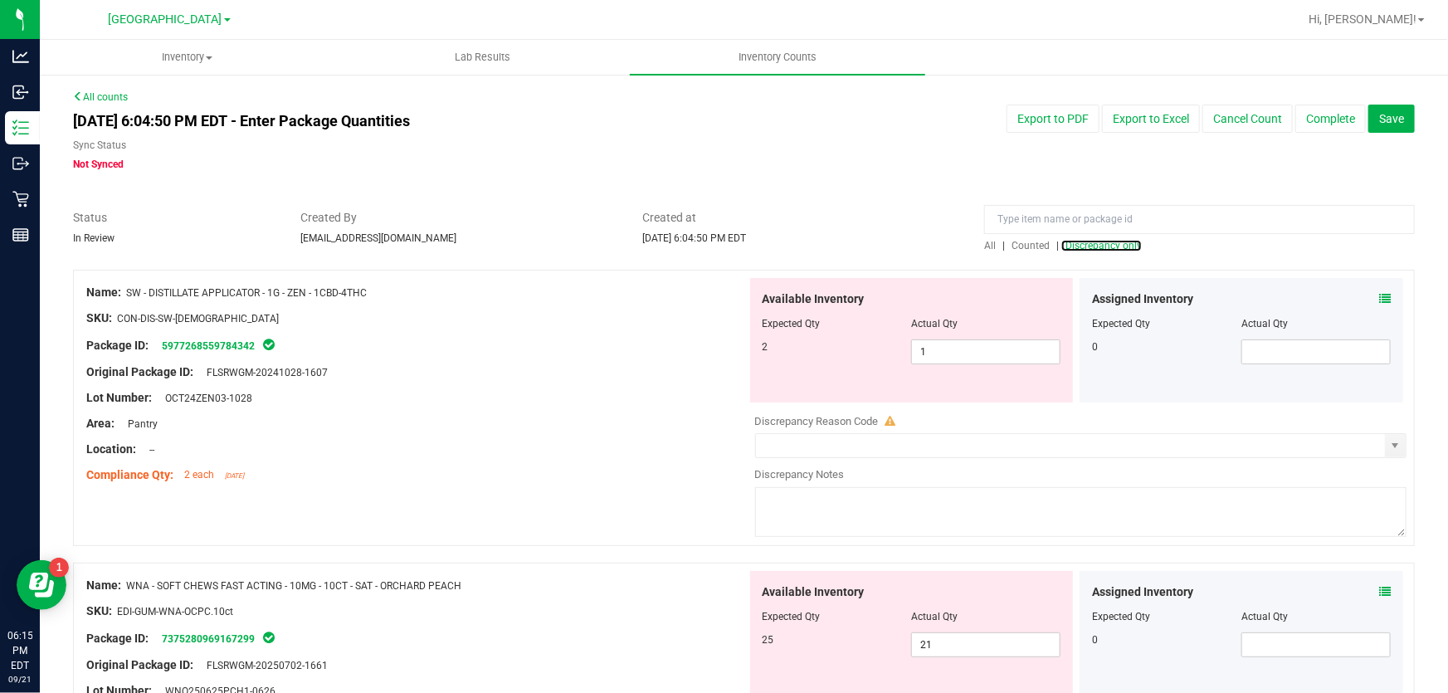
scroll to position [217, 0]
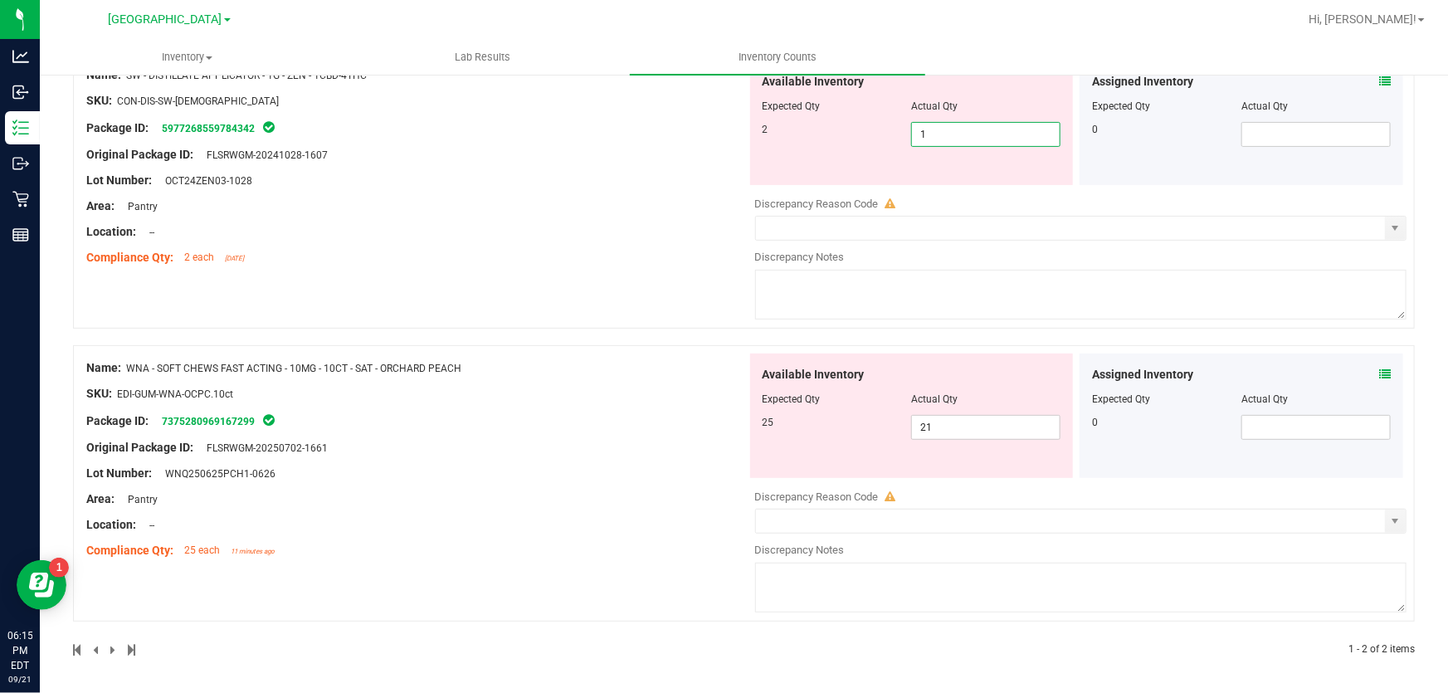
click at [998, 129] on span "1 1" at bounding box center [985, 134] width 149 height 25
click at [998, 129] on input "1" at bounding box center [986, 134] width 148 height 23
type input "2"
click at [723, 194] on div "Name: SW - DISTILLATE APPLICATOR - 1G - ZEN - 1CBD-4THC SKU: CON-DIS-SW-[DEMOGR…" at bounding box center [416, 167] width 660 height 212
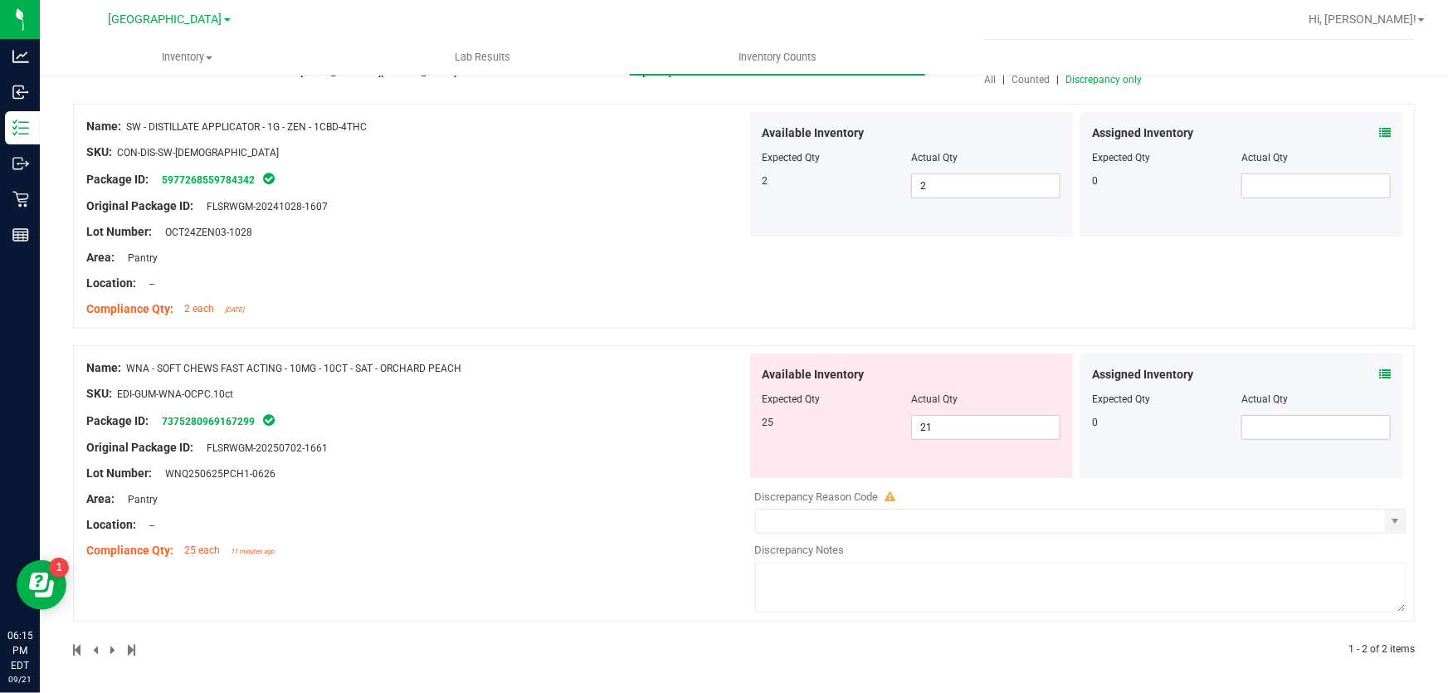
scroll to position [0, 0]
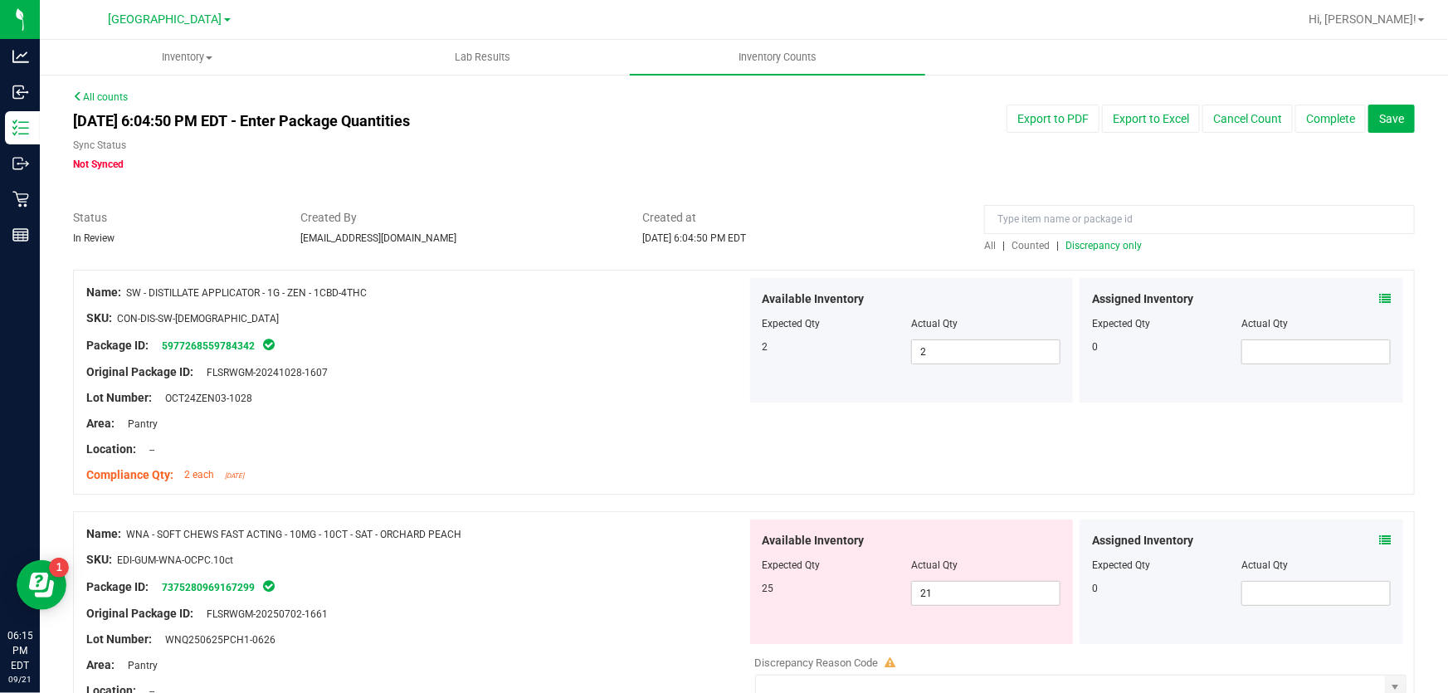
click at [1105, 243] on span "Discrepancy only" at bounding box center [1103, 246] width 76 height 12
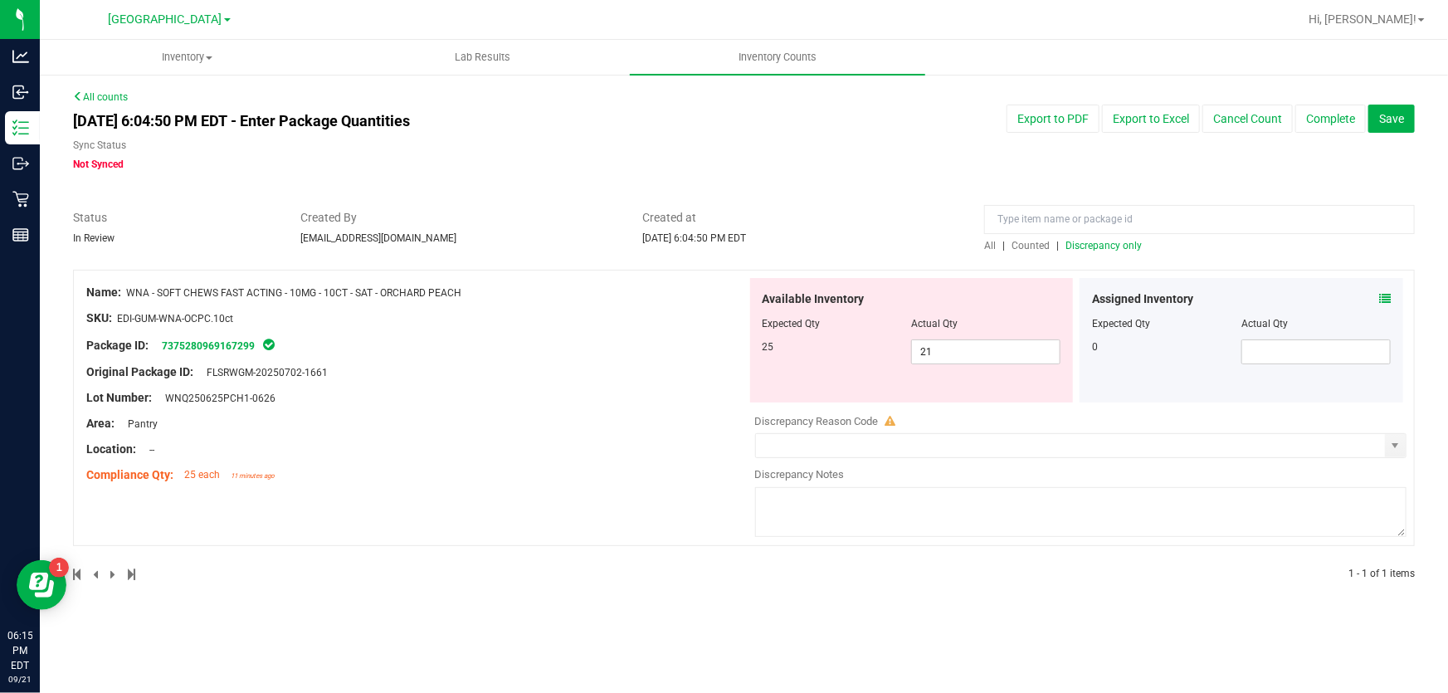
click at [652, 499] on div "Name: WNA - SOFT CHEWS FAST ACTING - 10MG - 10CT - SAT - ORCHARD PEACH SKU: EDI…" at bounding box center [743, 408] width 1341 height 276
click at [984, 355] on span "21 21" at bounding box center [985, 351] width 149 height 25
click at [0, 0] on input "21" at bounding box center [0, 0] width 0 height 0
type input "25"
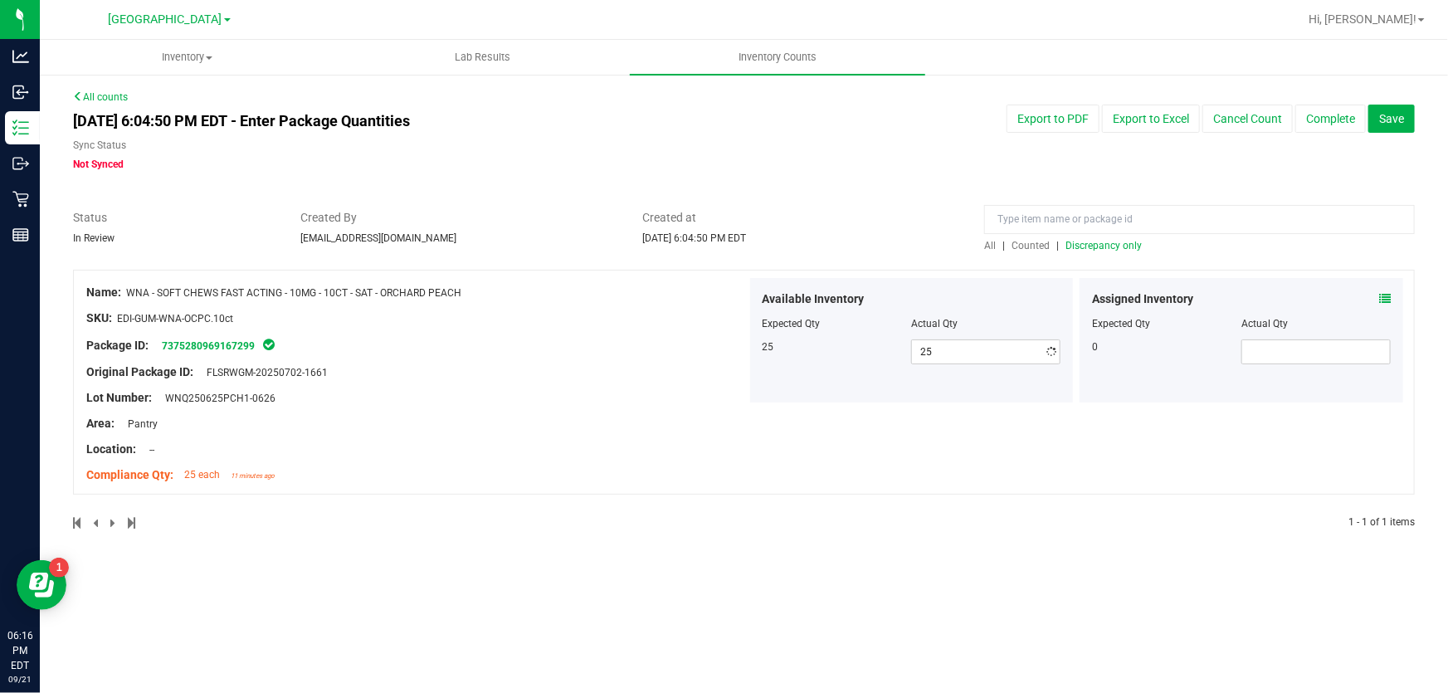
click at [893, 265] on div at bounding box center [743, 261] width 1341 height 17
click at [1121, 238] on div "All | Counted | Discrepancy only" at bounding box center [1199, 245] width 431 height 15
click at [1117, 245] on span "Discrepancy only" at bounding box center [1103, 246] width 76 height 12
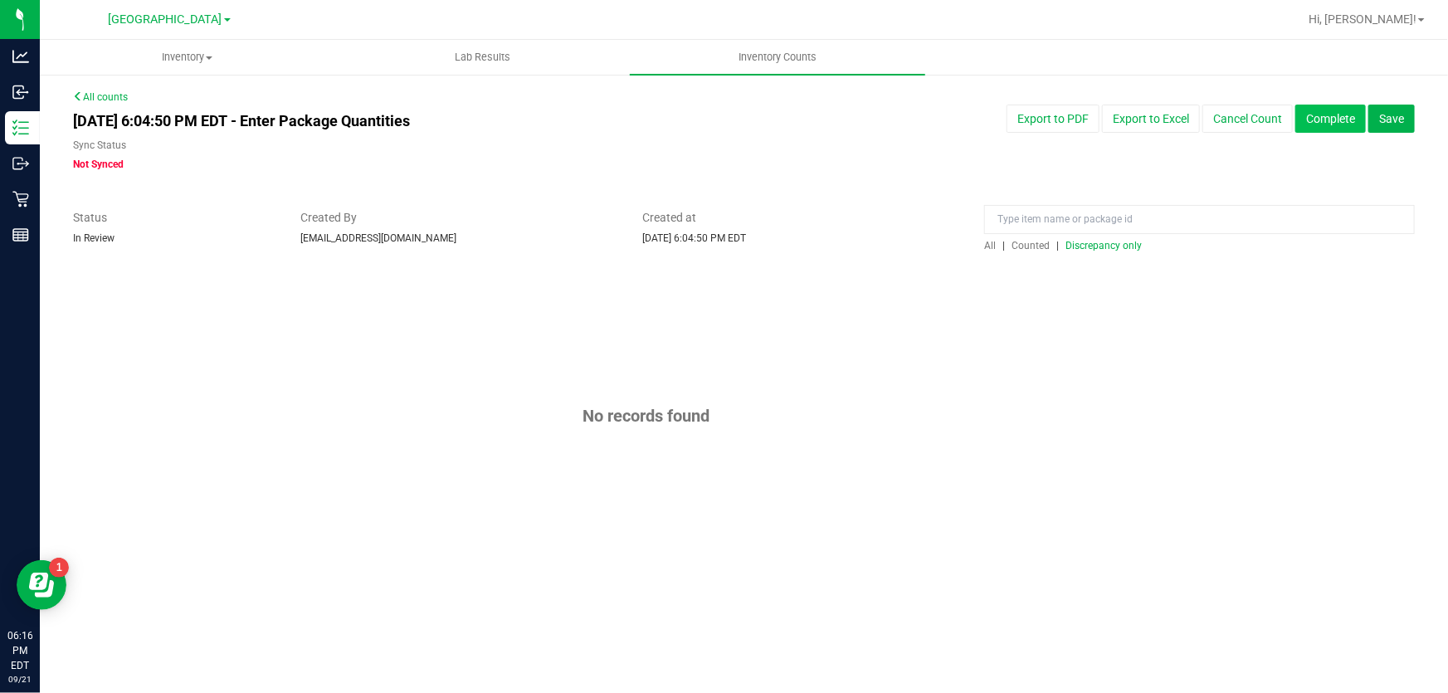
click at [1329, 113] on button "Complete" at bounding box center [1330, 119] width 71 height 28
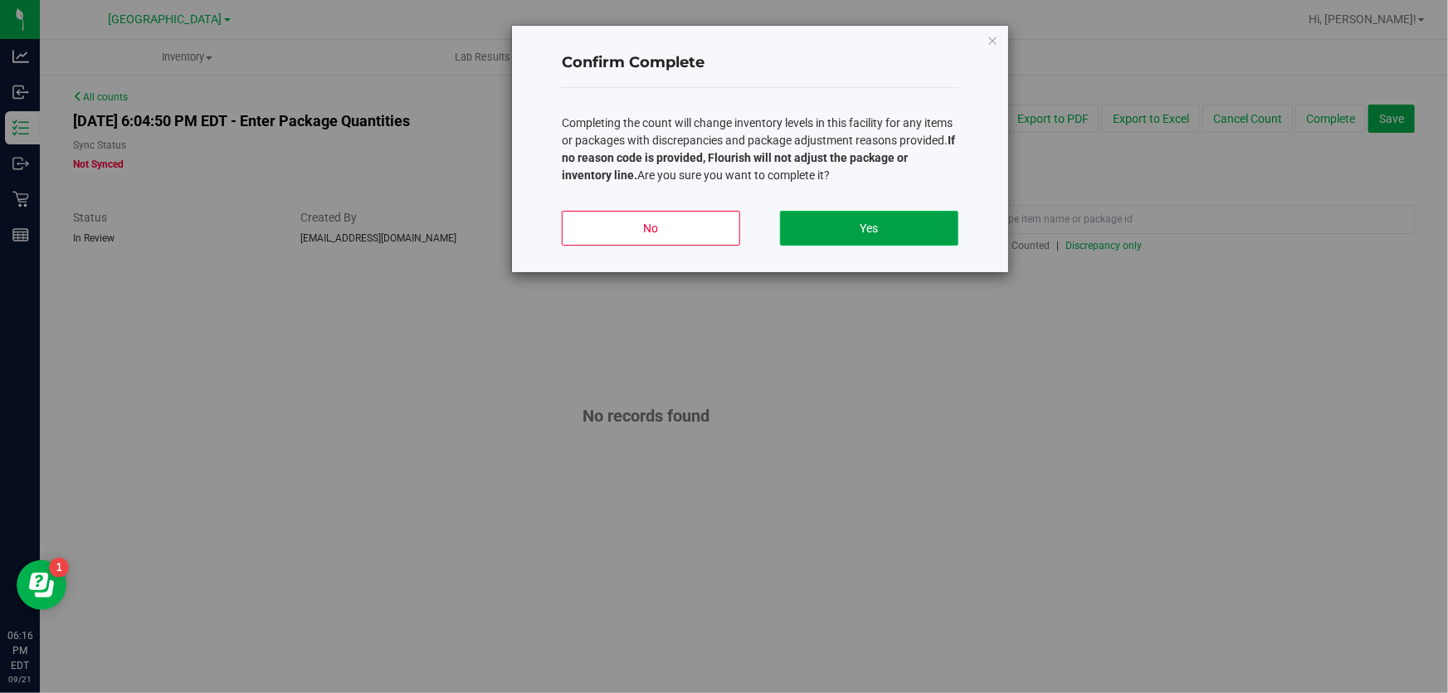
click at [928, 237] on button "Yes" at bounding box center [869, 228] width 178 height 35
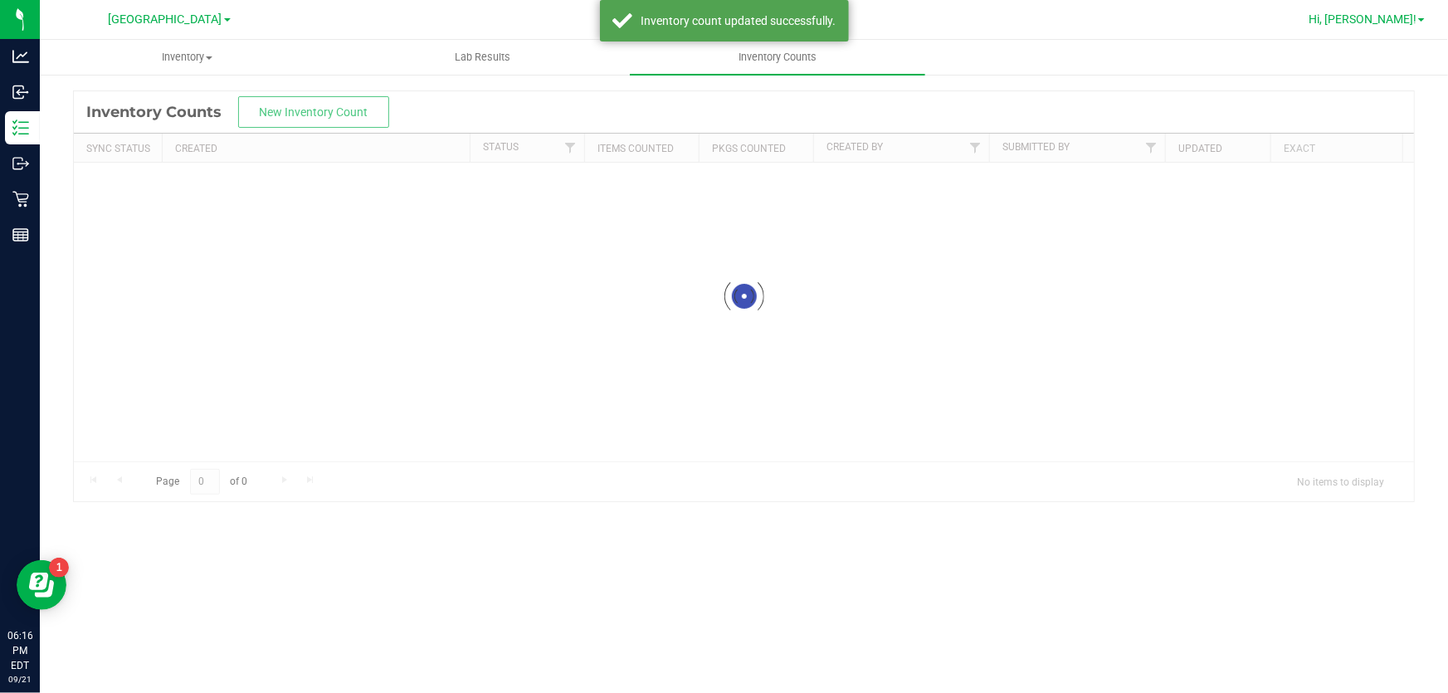
click at [1388, 20] on span "Hi, [PERSON_NAME]!" at bounding box center [1362, 18] width 108 height 13
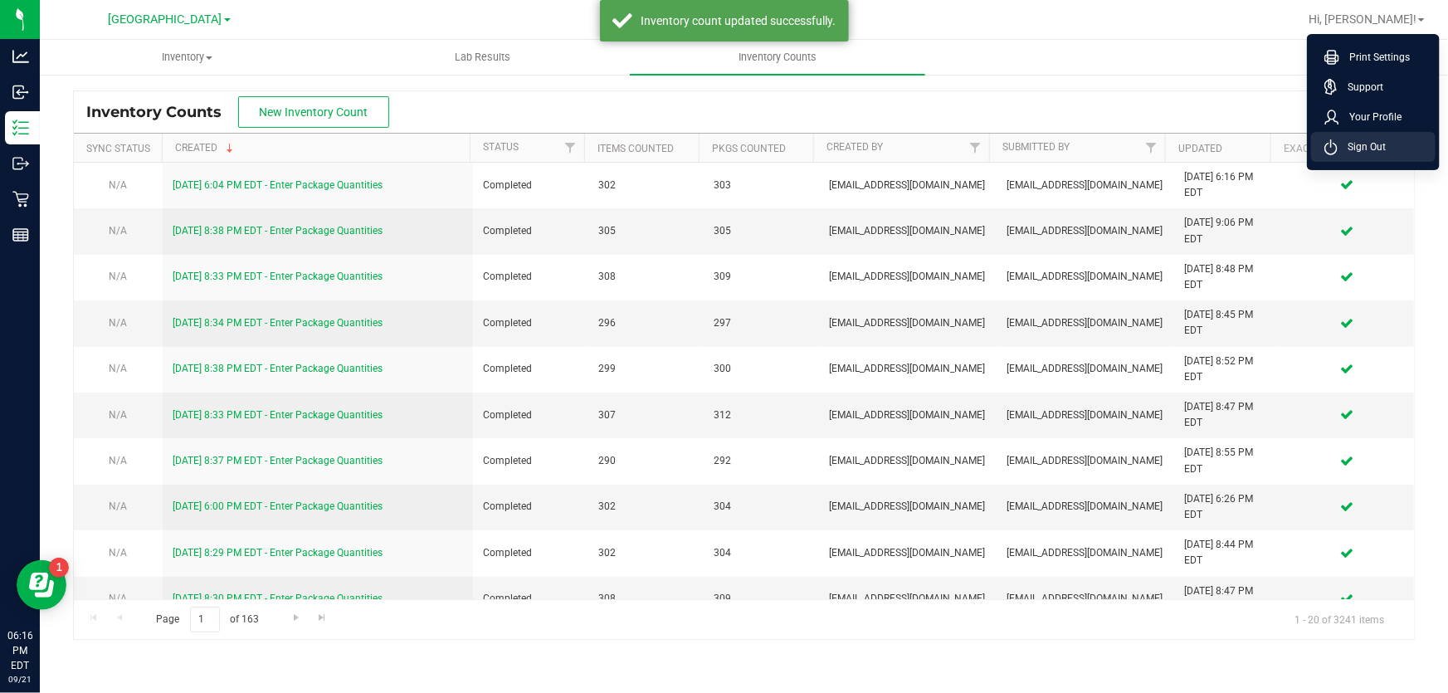
click at [1377, 141] on span "Sign Out" at bounding box center [1361, 147] width 48 height 17
